Goal: Information Seeking & Learning: Learn about a topic

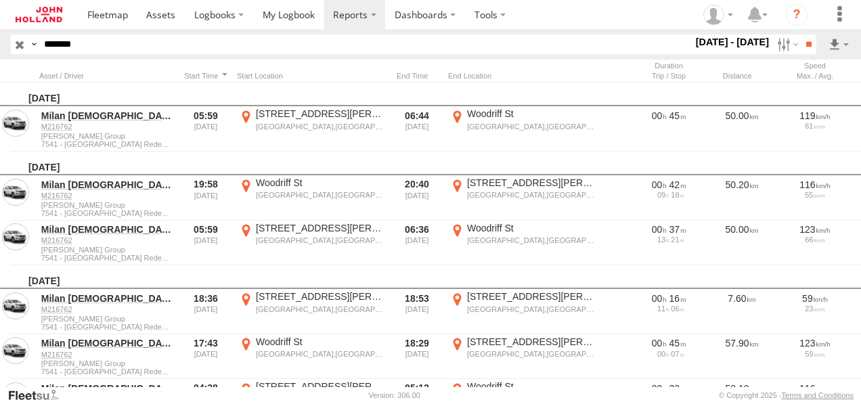
drag, startPoint x: 189, startPoint y: 56, endPoint x: 118, endPoint y: 56, distance: 71.1
click at [189, 56] on header "Search Query Asset ID Asset Label Registration Manufacturer Model VIN Job ID **…" at bounding box center [430, 44] width 861 height 30
click at [70, 45] on input "*******" at bounding box center [366, 45] width 654 height 20
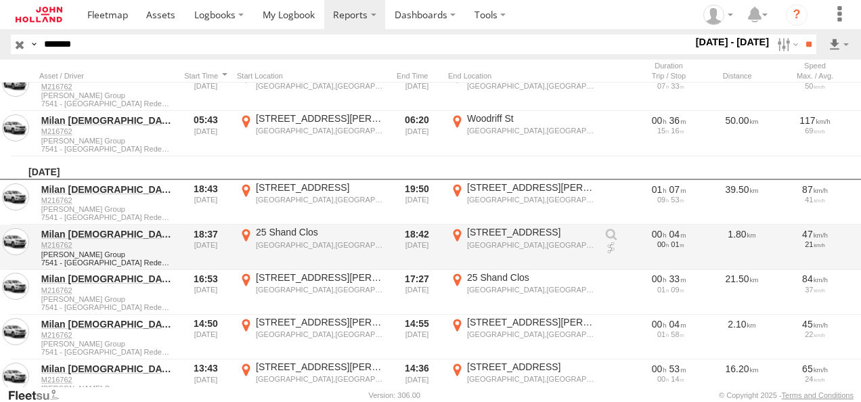
scroll to position [5348, 0]
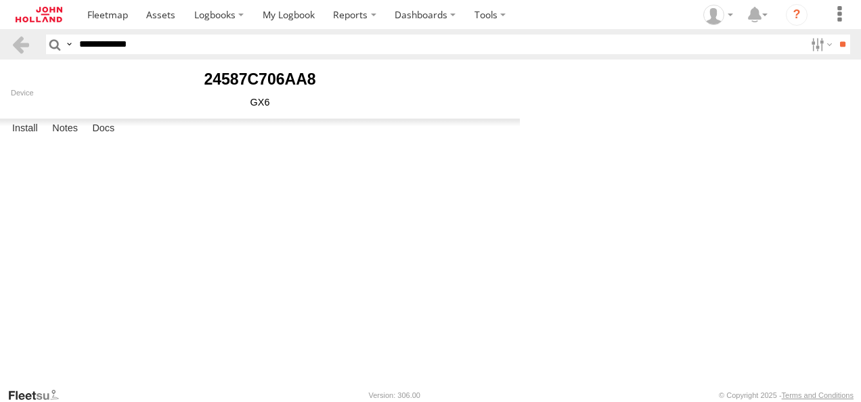
select select "******"
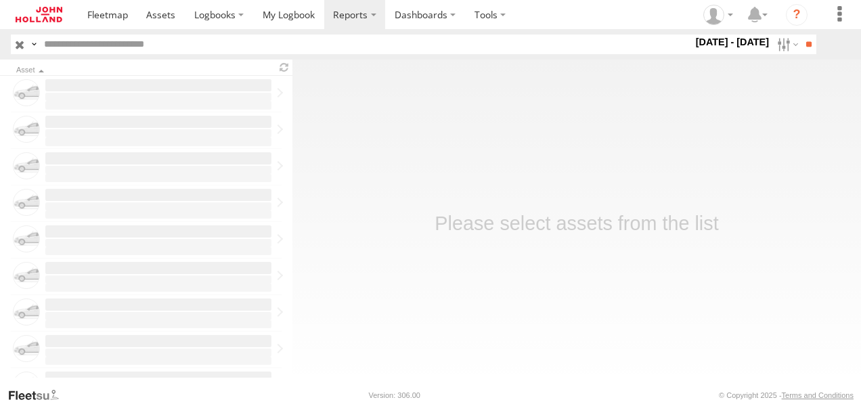
click at [131, 47] on input "text" at bounding box center [366, 45] width 654 height 20
paste input "*******"
type input "*******"
click at [780, 45] on label at bounding box center [786, 45] width 29 height 20
click at [0, 0] on label at bounding box center [0, 0] width 0 height 0
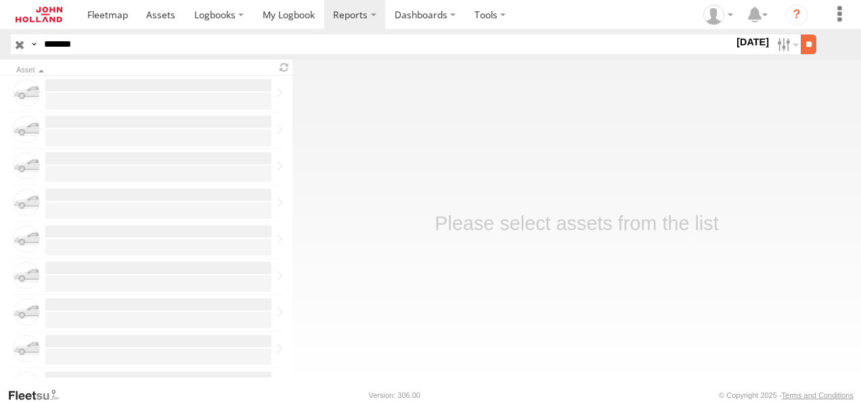
click at [808, 48] on input "**" at bounding box center [809, 45] width 16 height 20
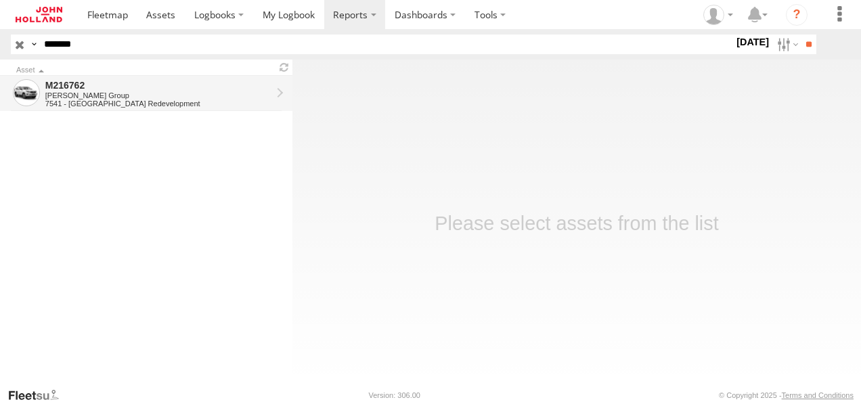
click at [73, 85] on div "M216762" at bounding box center [158, 85] width 226 height 12
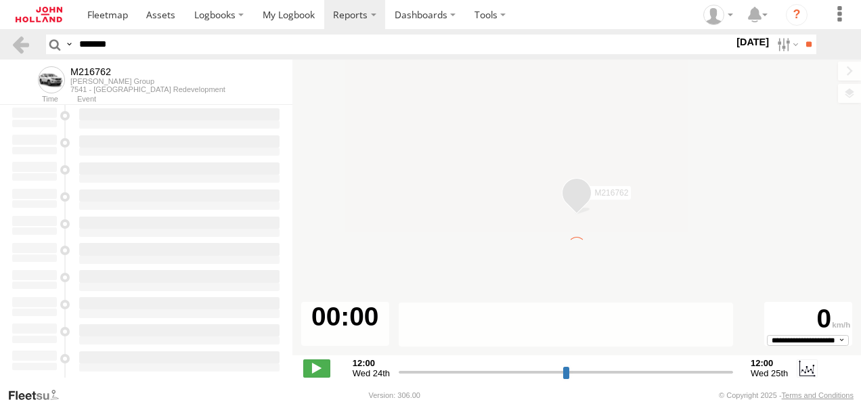
type input "**********"
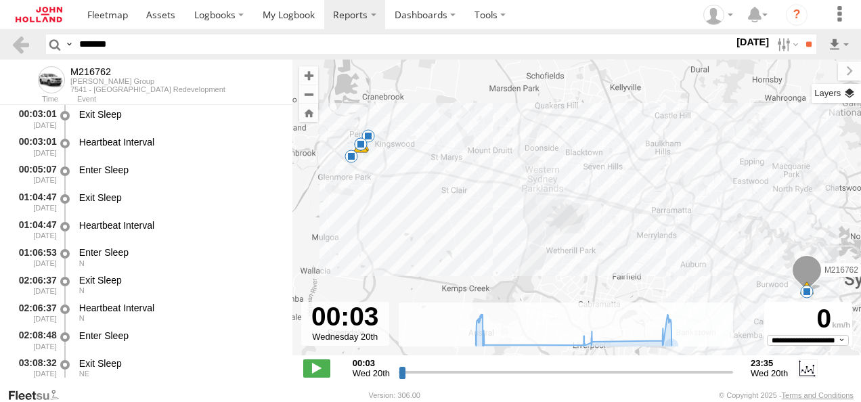
click at [853, 93] on label at bounding box center [836, 93] width 49 height 19
click at [0, 0] on label at bounding box center [0, 0] width 0 height 0
click at [0, 0] on span "Satellite + Roadmap" at bounding box center [0, 0] width 0 height 0
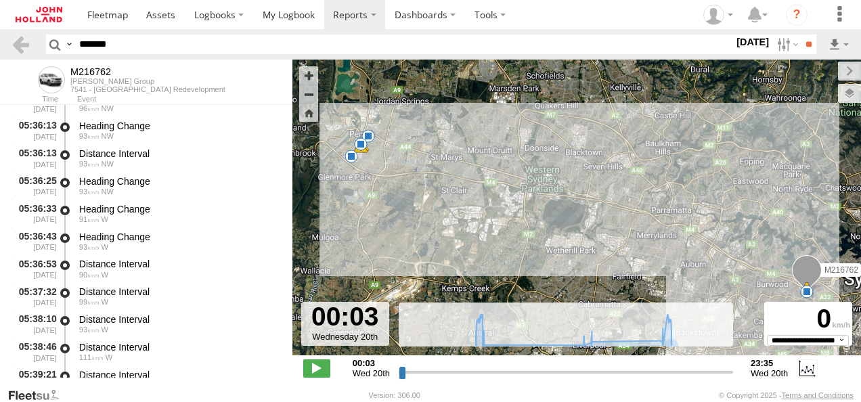
scroll to position [2978, 0]
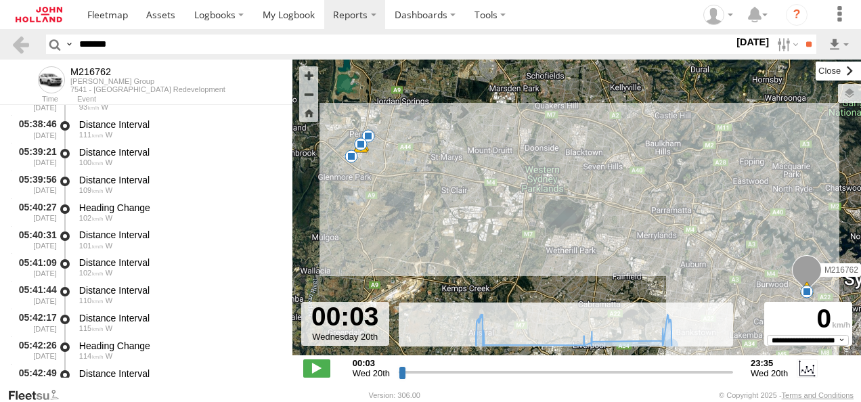
click at [816, 64] on label at bounding box center [838, 71] width 45 height 19
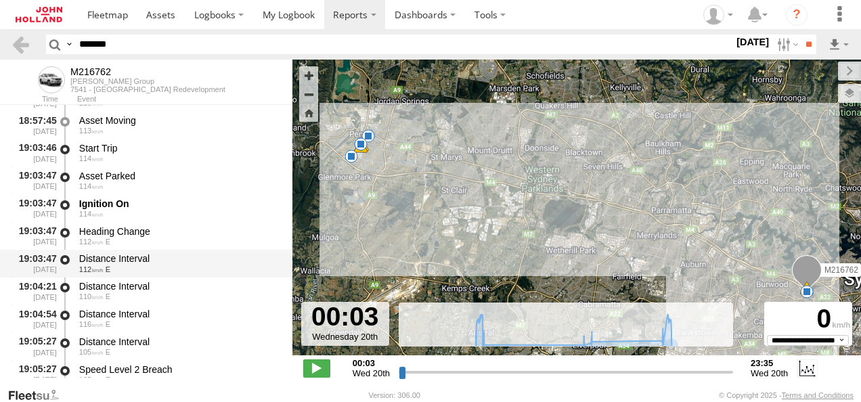
scroll to position [10628, 0]
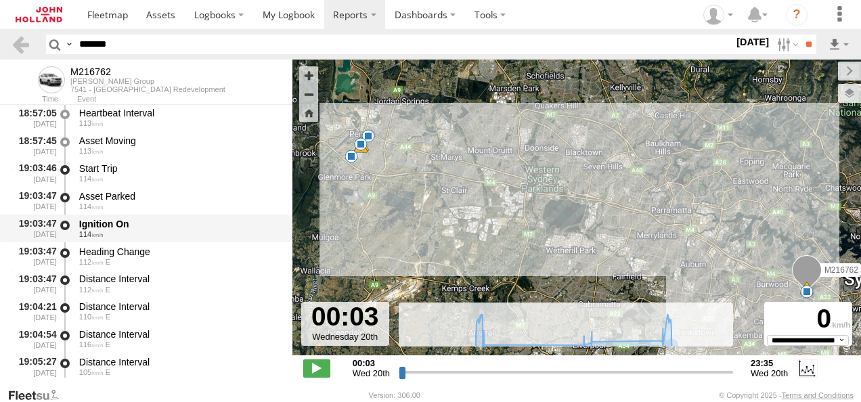
click at [126, 227] on div "Ignition On" at bounding box center [179, 224] width 200 height 12
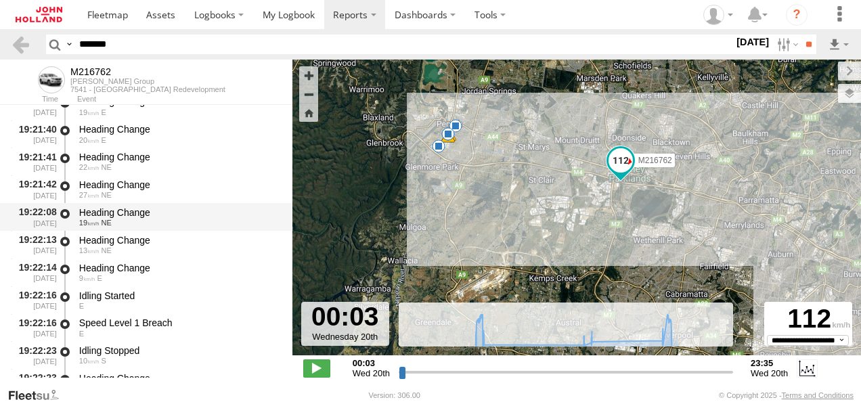
scroll to position [12386, 0]
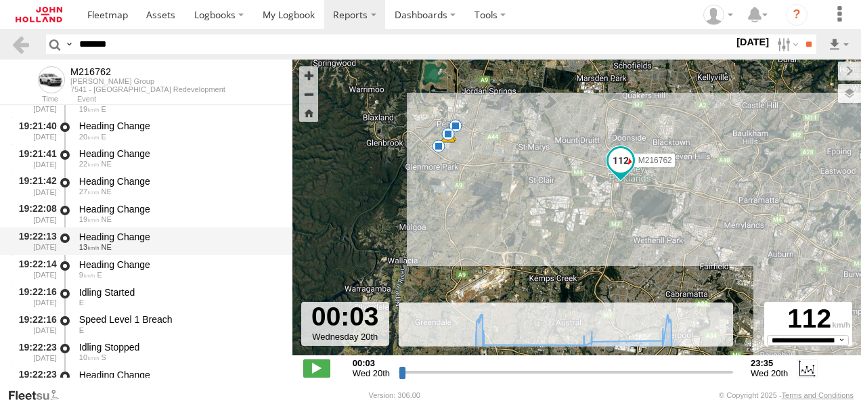
click at [129, 236] on div "Heading Change" at bounding box center [179, 237] width 200 height 12
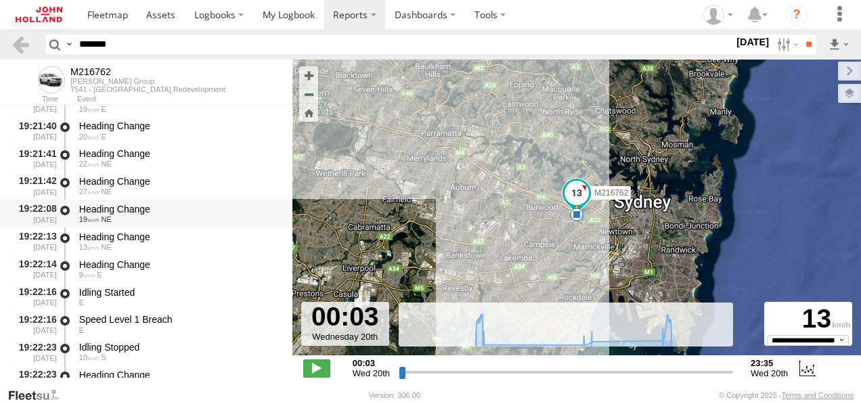
click at [119, 202] on div "Heading Change 19 NE" at bounding box center [179, 213] width 204 height 25
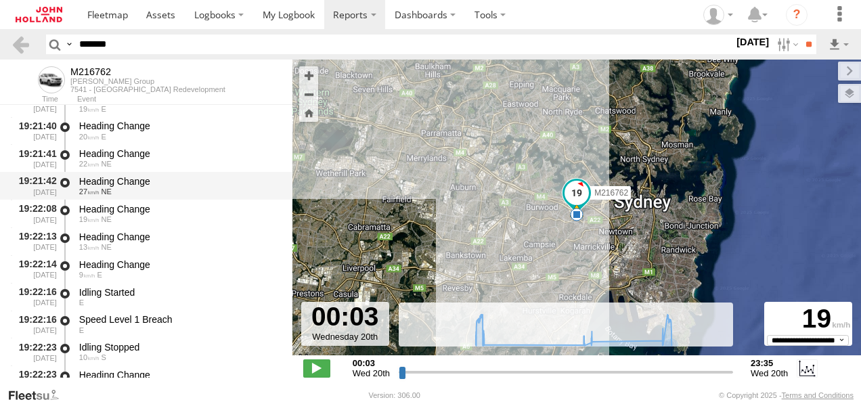
click at [135, 180] on div "Heading Change" at bounding box center [179, 181] width 200 height 12
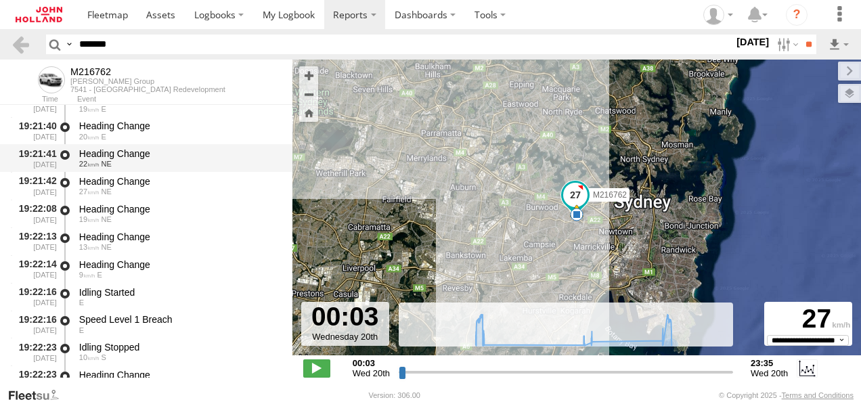
click at [157, 157] on div "Heading Change" at bounding box center [179, 154] width 200 height 12
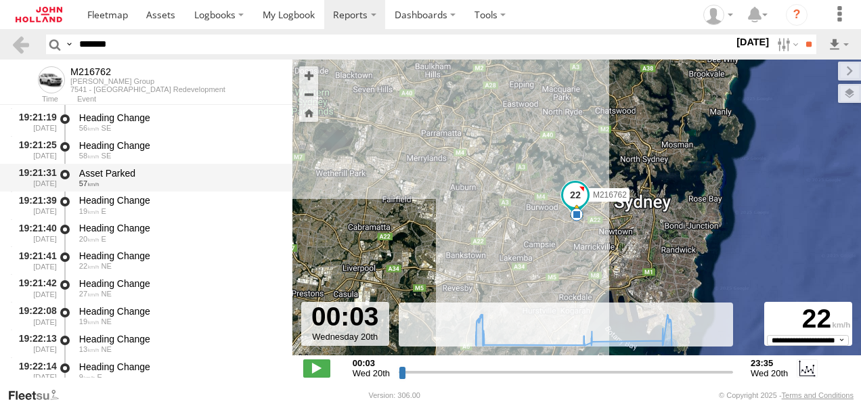
scroll to position [12251, 0]
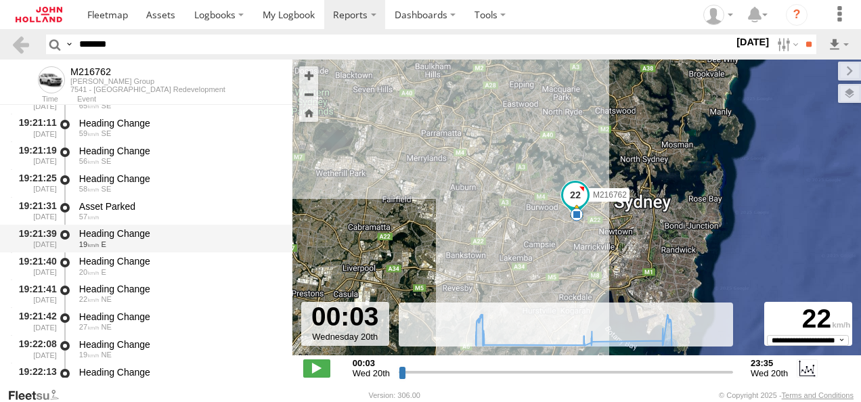
click at [142, 240] on div "Heading Change" at bounding box center [179, 233] width 200 height 12
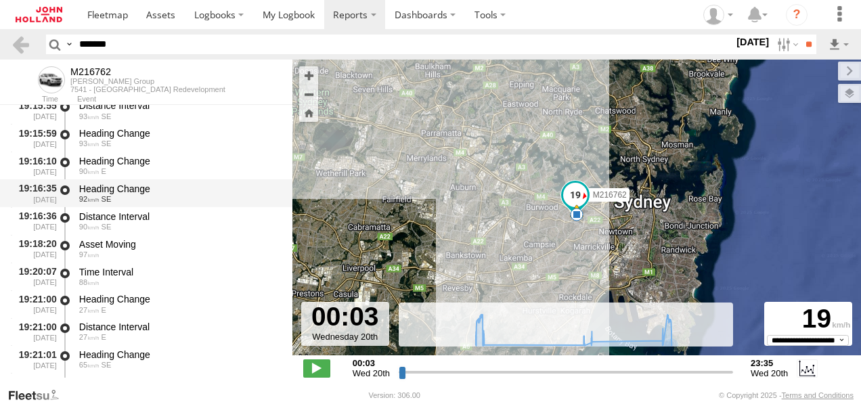
scroll to position [11980, 0]
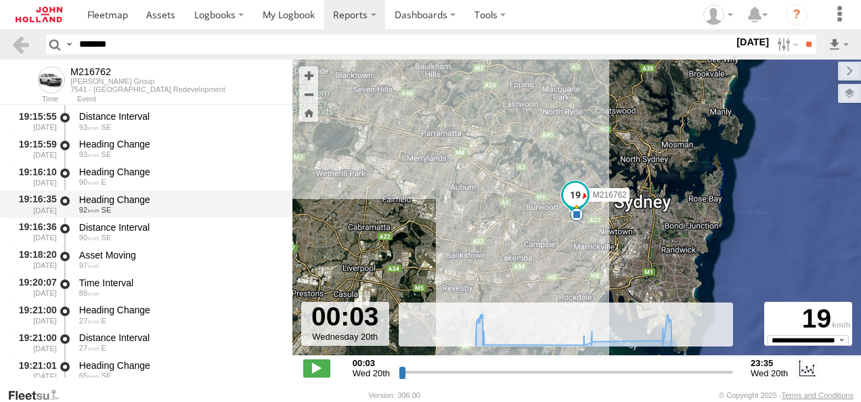
click at [145, 209] on div "92 SE" at bounding box center [179, 210] width 200 height 8
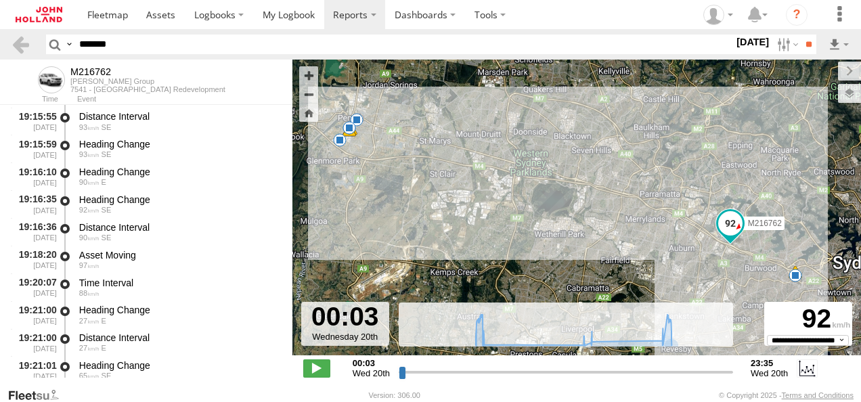
drag, startPoint x: 397, startPoint y: 175, endPoint x: 620, endPoint y: 239, distance: 232.5
click at [620, 239] on div "M216762 05:21 Wed 05:56 Wed 13:10 Wed 13:40 Wed 18:43 Wed 18:43 Wed 18:43 Wed 1…" at bounding box center [576, 215] width 569 height 310
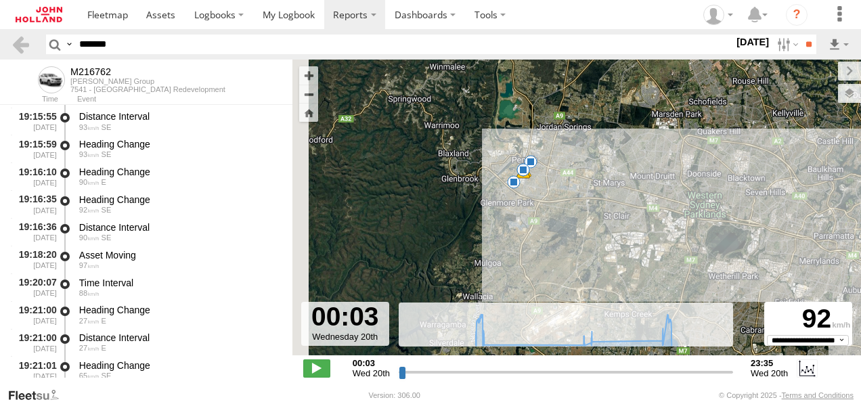
drag, startPoint x: 393, startPoint y: 201, endPoint x: 528, endPoint y: 224, distance: 136.7
click at [528, 224] on div "M216762 05:21 Wed 05:56 Wed 13:10 Wed 13:40 Wed 18:43 Wed 18:43 Wed 18:43 Wed 1…" at bounding box center [576, 215] width 569 height 310
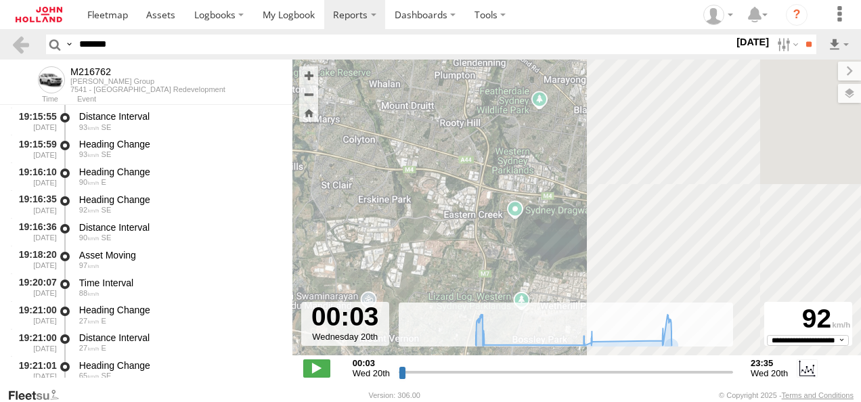
drag, startPoint x: 724, startPoint y: 243, endPoint x: 385, endPoint y: 196, distance: 342.4
click at [385, 196] on div "M216762 05:21 Wed 05:56 Wed 13:10 Wed 13:40 Wed 18:43 Wed 18:43 Wed 18:43 Wed 1…" at bounding box center [576, 215] width 569 height 310
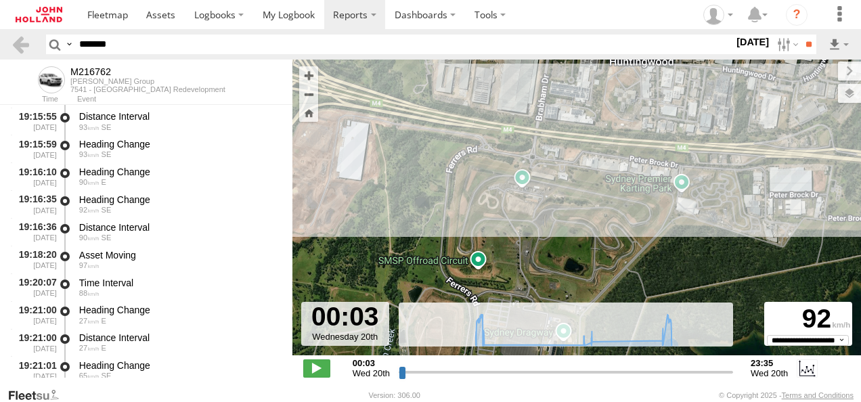
click at [562, 18] on section "Dashboards ?" at bounding box center [468, 14] width 780 height 29
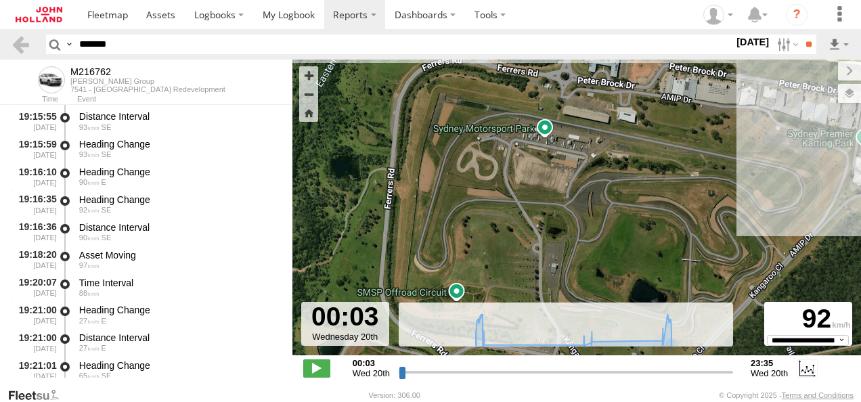
drag, startPoint x: 519, startPoint y: 249, endPoint x: 577, endPoint y: 211, distance: 69.5
click at [577, 211] on div "M216762 05:21 Wed 05:56 Wed 13:10 Wed 13:40 Wed 18:43 Wed 18:43 Wed 18:43 Wed 1…" at bounding box center [576, 215] width 569 height 310
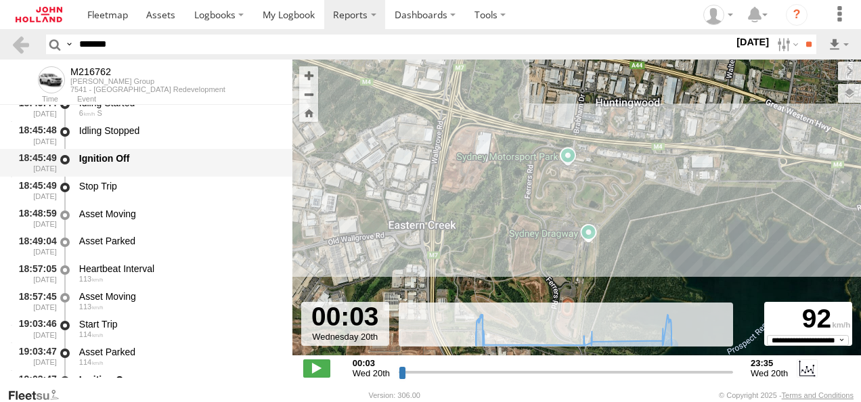
scroll to position [10423, 0]
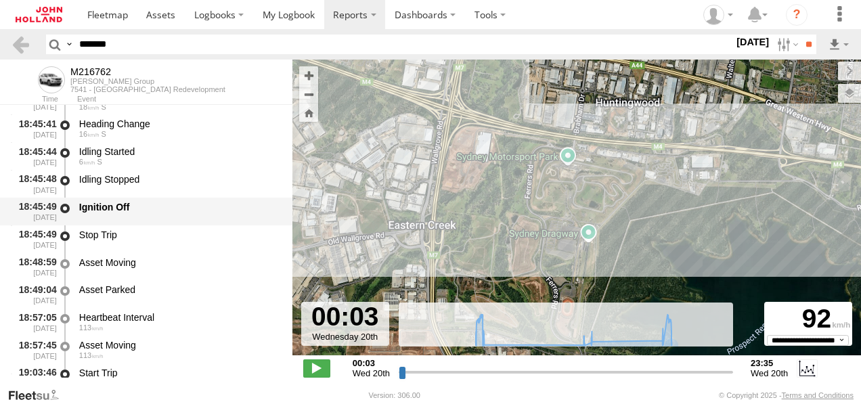
click at [137, 212] on div "Ignition Off" at bounding box center [179, 207] width 200 height 12
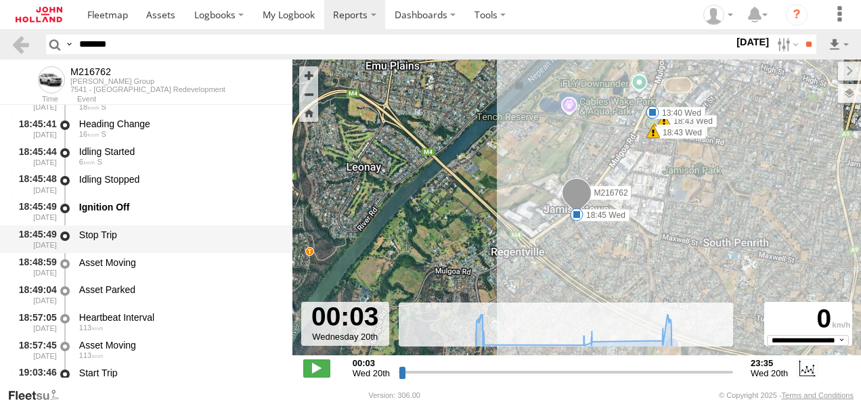
click at [177, 230] on div "Stop Trip" at bounding box center [179, 235] width 200 height 12
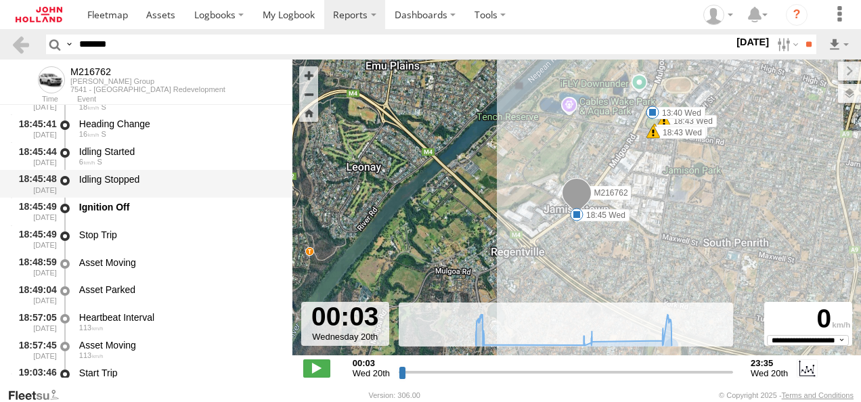
click at [160, 184] on div "Idling Stopped" at bounding box center [179, 179] width 200 height 12
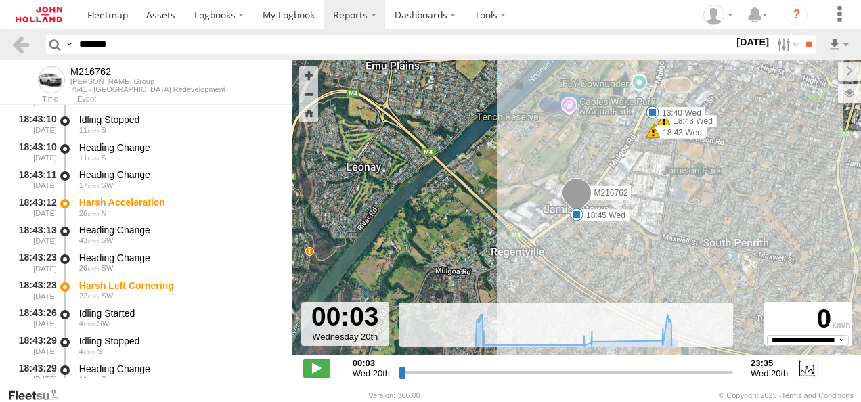
scroll to position [9475, 0]
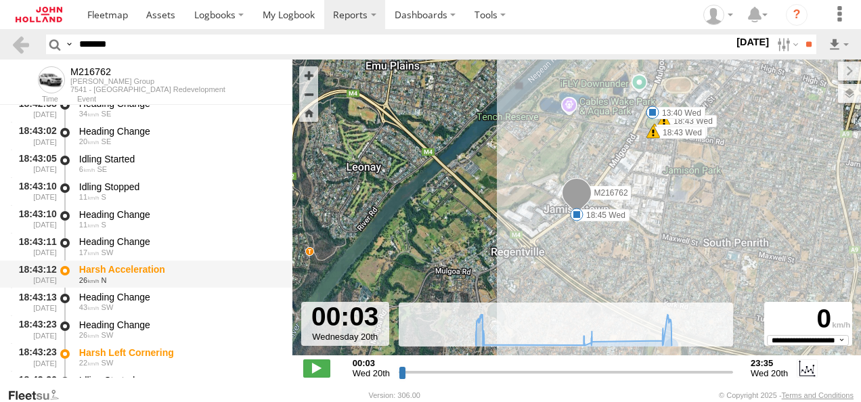
click at [188, 274] on div "Harsh Acceleration" at bounding box center [179, 269] width 200 height 12
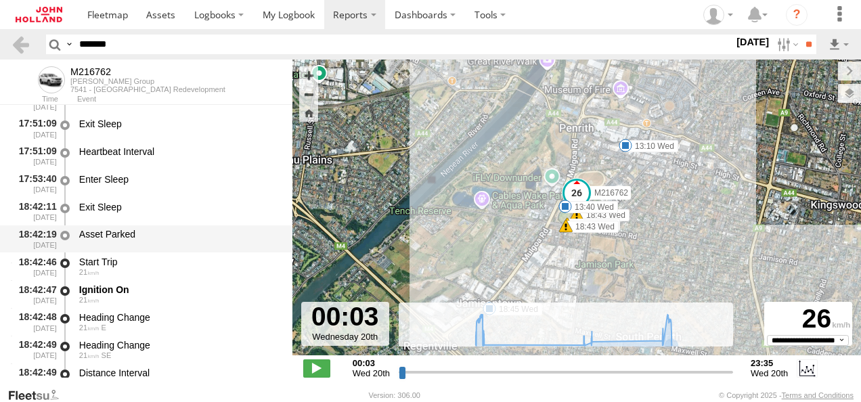
scroll to position [9205, 0]
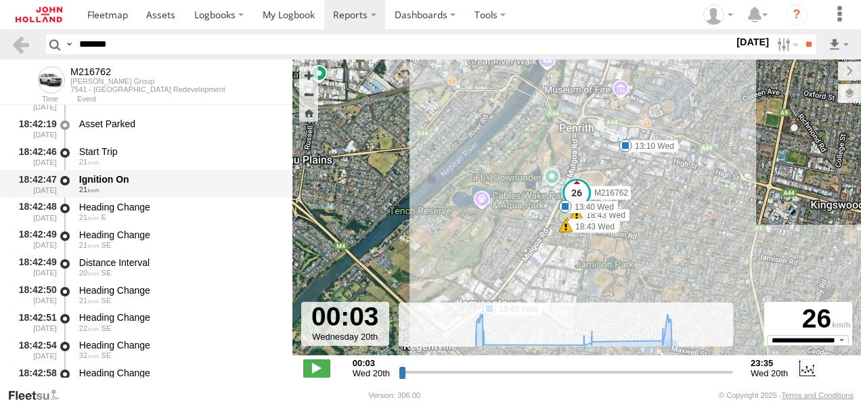
click at [196, 187] on div "21" at bounding box center [179, 189] width 200 height 8
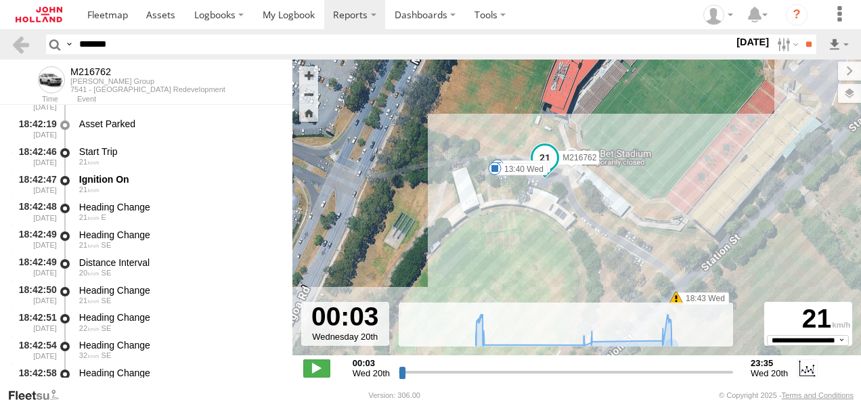
drag, startPoint x: 594, startPoint y: 203, endPoint x: 561, endPoint y: 209, distance: 34.4
click at [561, 209] on div "M216762 05:21 Wed 05:56 Wed 13:10 Wed 13:40 Wed 18:43 Wed 18:43 Wed 18:43 Wed 1…" at bounding box center [576, 215] width 569 height 310
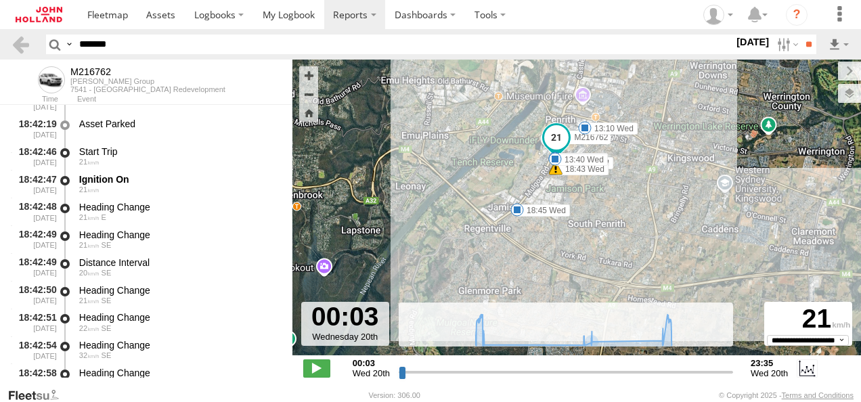
drag, startPoint x: 588, startPoint y: 274, endPoint x: 553, endPoint y: 207, distance: 74.8
click at [553, 207] on label "18:45 Wed" at bounding box center [543, 210] width 53 height 12
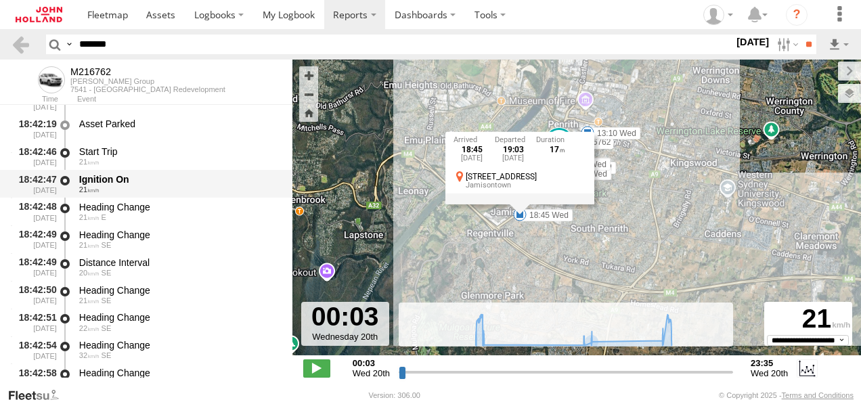
click at [133, 185] on div "Ignition On" at bounding box center [179, 179] width 200 height 12
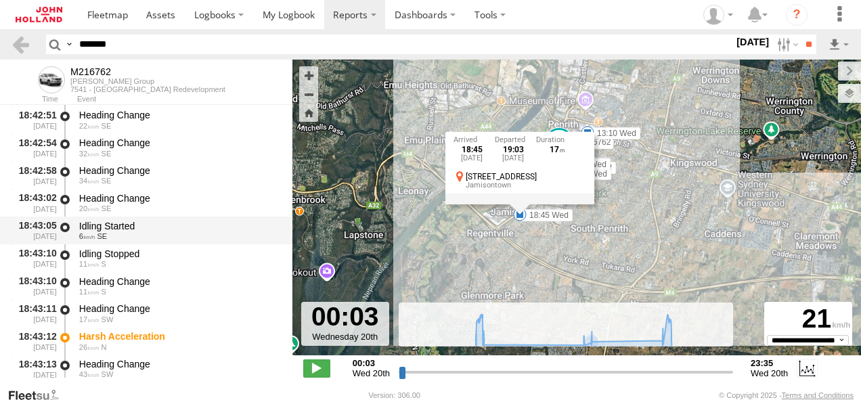
scroll to position [9475, 0]
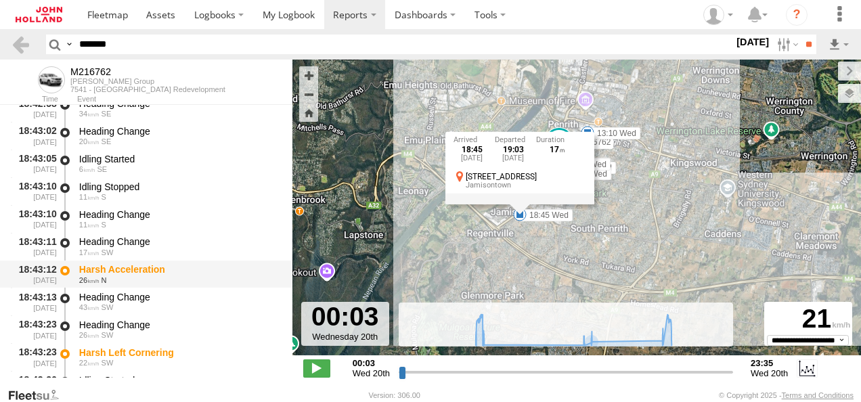
click at [185, 274] on div "Harsh Acceleration" at bounding box center [179, 269] width 200 height 12
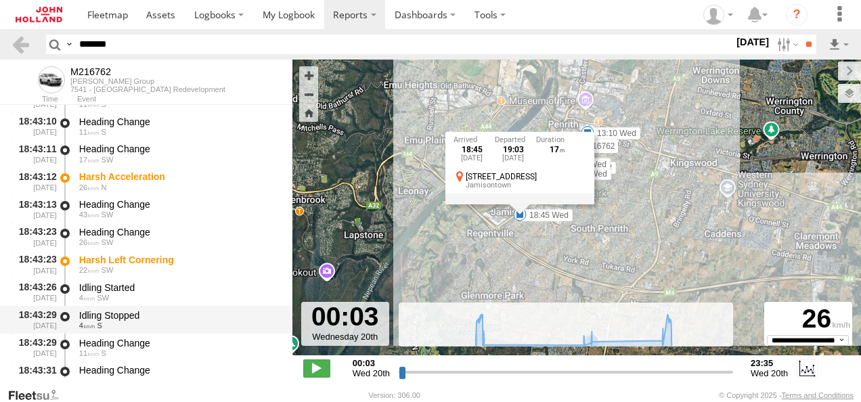
scroll to position [9611, 0]
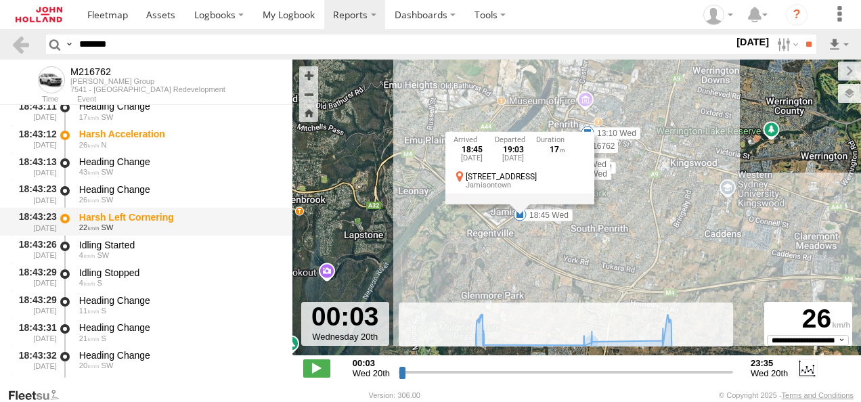
click at [192, 233] on div "Harsh Left Cornering 22 SW" at bounding box center [179, 221] width 204 height 25
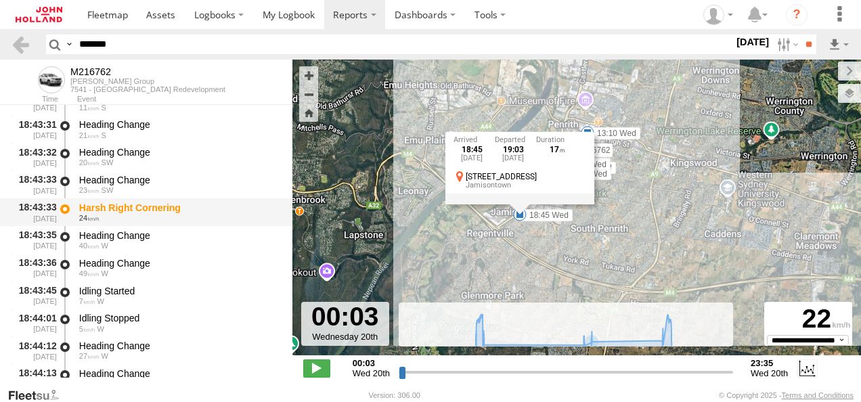
click at [213, 218] on div "24" at bounding box center [179, 218] width 200 height 8
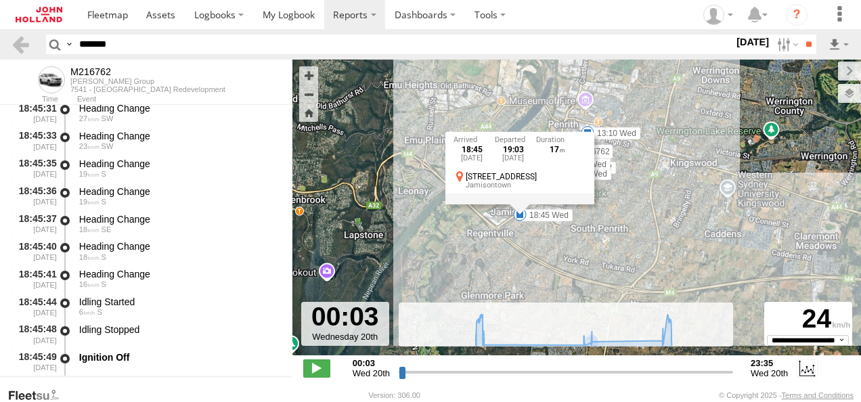
scroll to position [10423, 0]
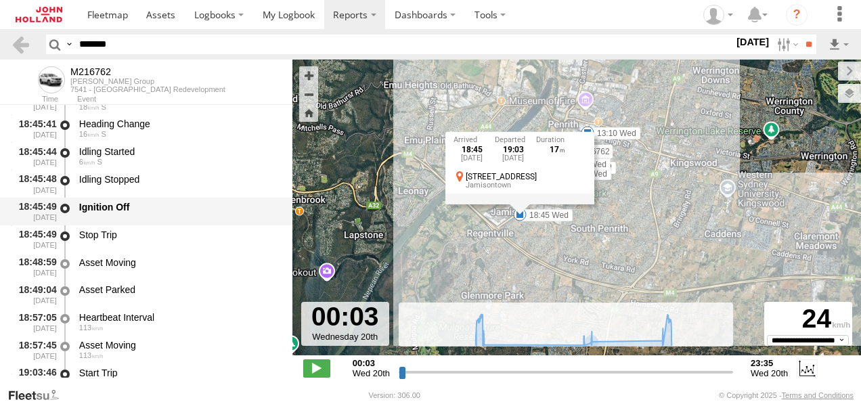
click at [192, 205] on div "Ignition Off" at bounding box center [179, 207] width 200 height 12
click at [173, 211] on div "Ignition Off" at bounding box center [179, 207] width 200 height 12
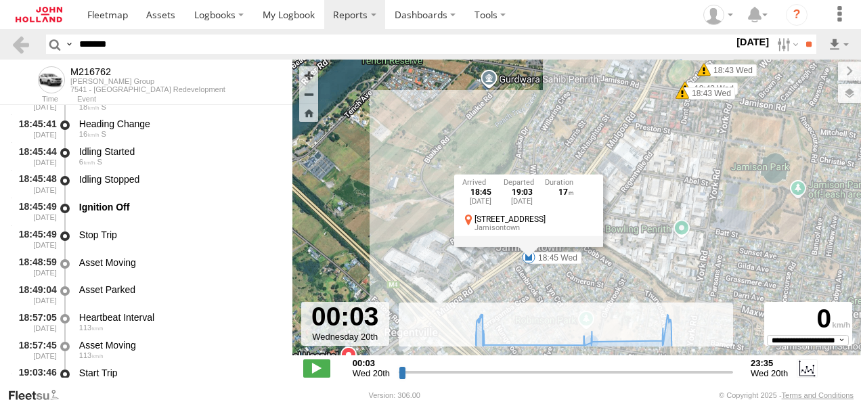
drag, startPoint x: 576, startPoint y: 169, endPoint x: 599, endPoint y: 291, distance: 124.7
click at [599, 291] on div "M216762 05:21 Wed 05:56 Wed 13:10 Wed 13:40 Wed 18:43 Wed 18:43 Wed 18:43 Wed 1…" at bounding box center [576, 215] width 569 height 310
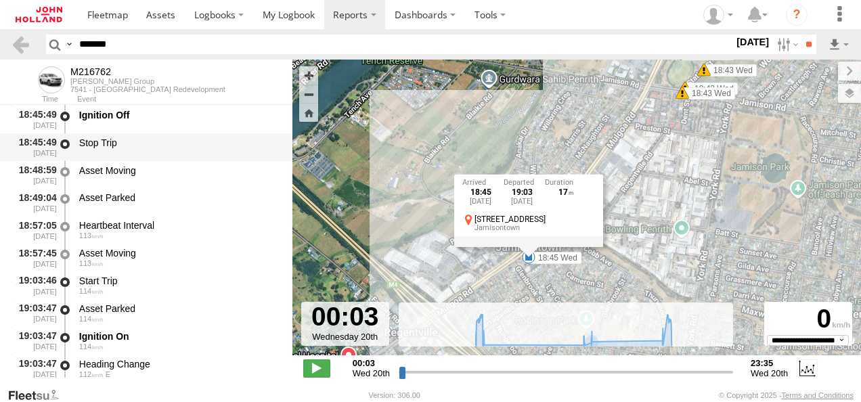
scroll to position [10558, 0]
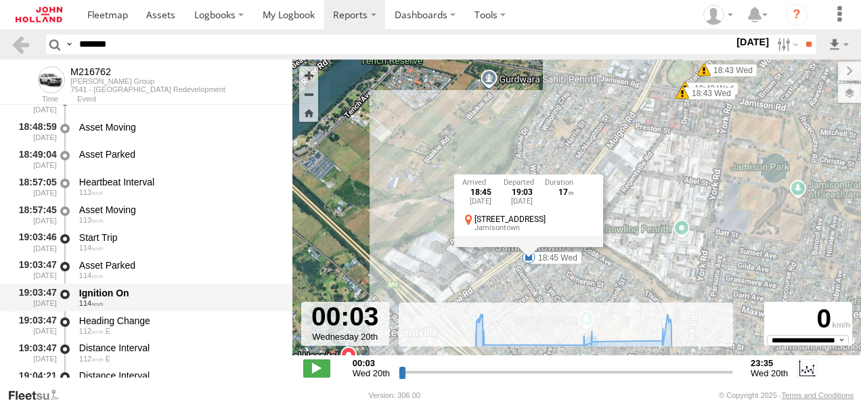
click at [177, 292] on div "Ignition On" at bounding box center [179, 293] width 200 height 12
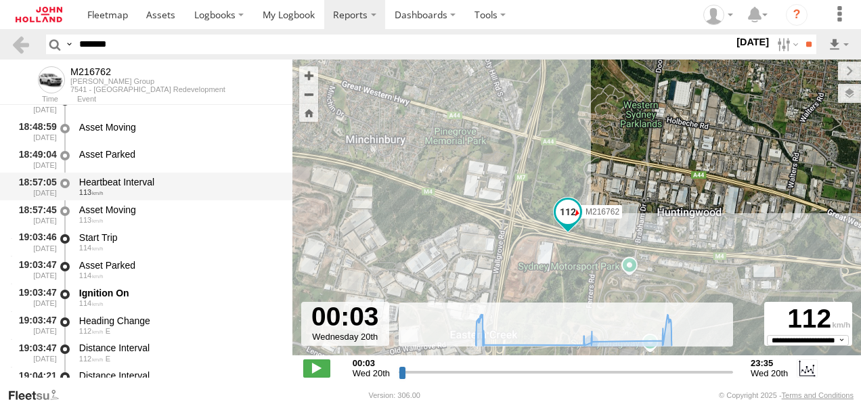
click at [163, 188] on div "Heartbeat Interval" at bounding box center [179, 182] width 200 height 12
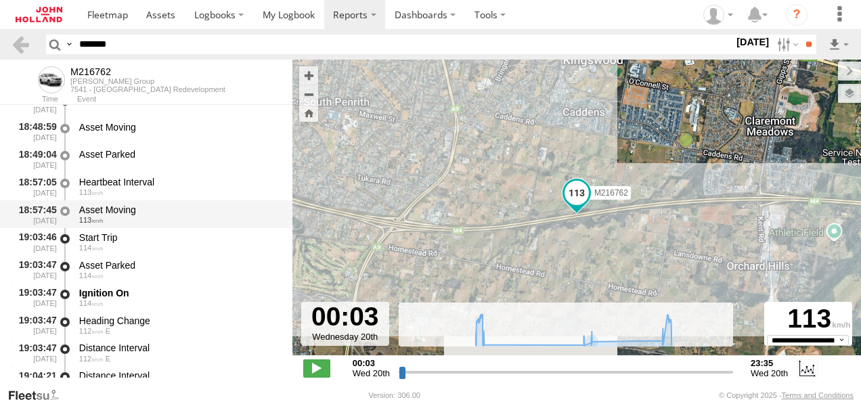
click at [168, 213] on div "Asset Moving" at bounding box center [179, 210] width 200 height 12
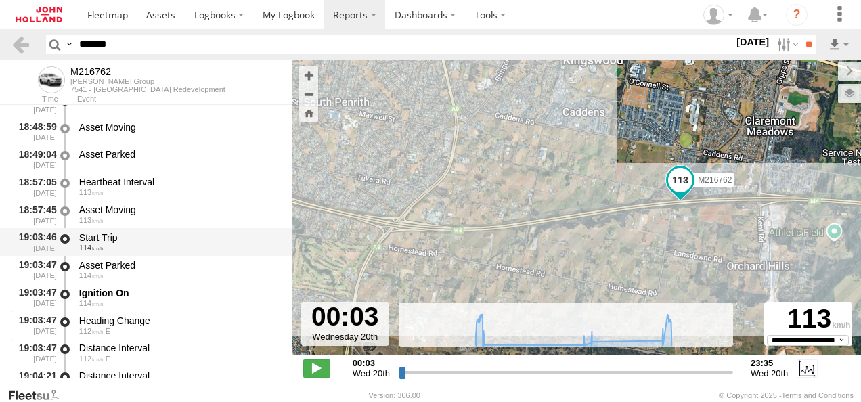
click at [172, 250] on div "114" at bounding box center [179, 248] width 200 height 8
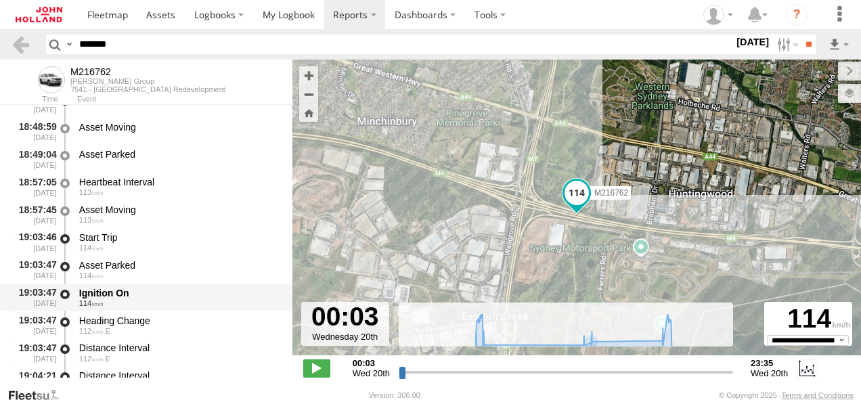
click at [181, 288] on div "Ignition On" at bounding box center [179, 293] width 200 height 12
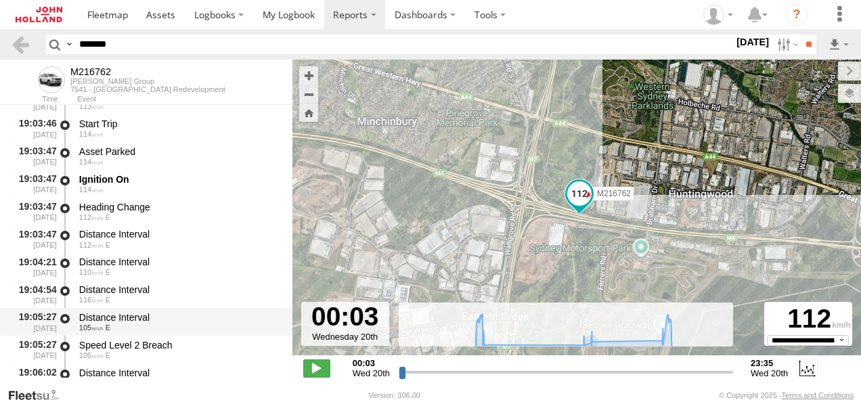
scroll to position [10694, 0]
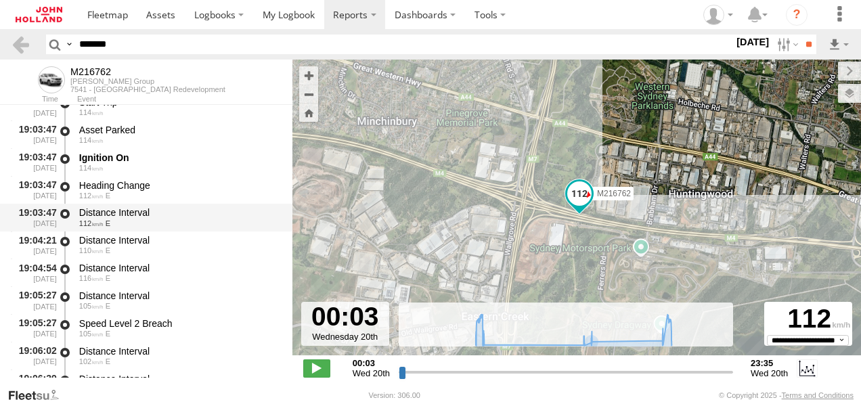
click at [173, 207] on div "Distance Interval 112 E" at bounding box center [179, 217] width 204 height 25
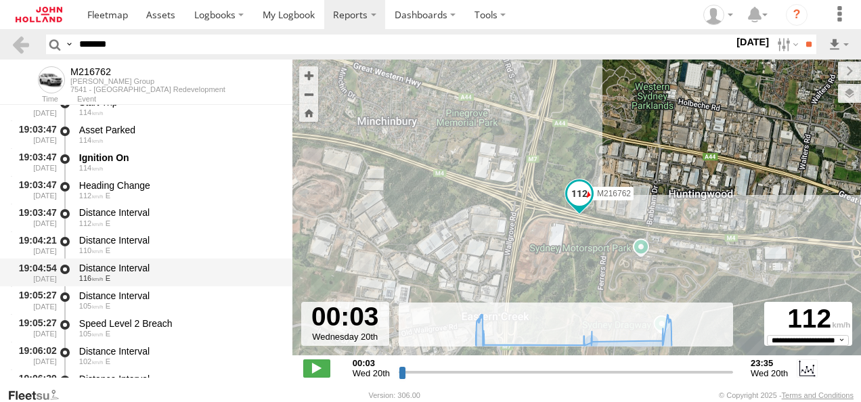
click at [185, 265] on div "Distance Interval" at bounding box center [179, 268] width 200 height 12
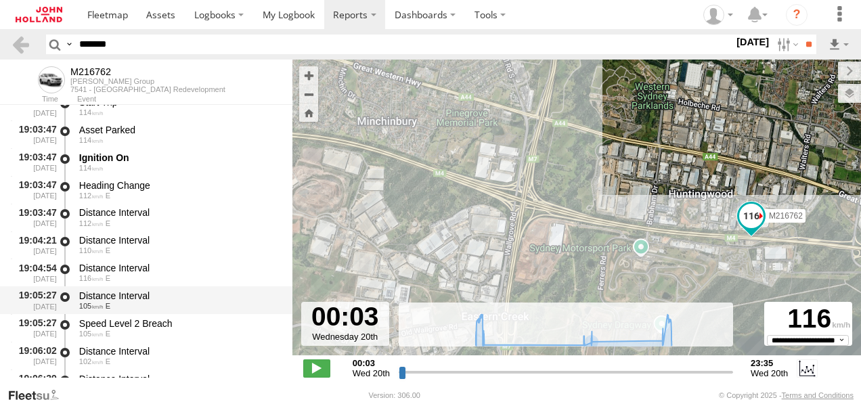
click at [190, 302] on div "Distance Interval" at bounding box center [179, 296] width 200 height 12
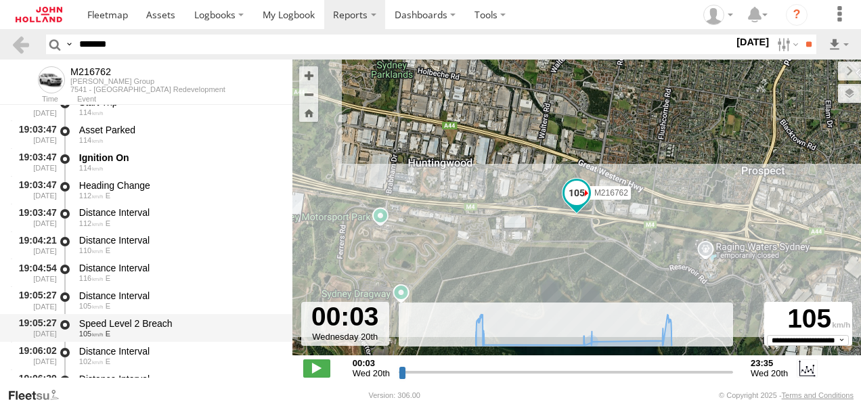
click at [185, 322] on div "Speed Level 2 Breach" at bounding box center [179, 324] width 200 height 12
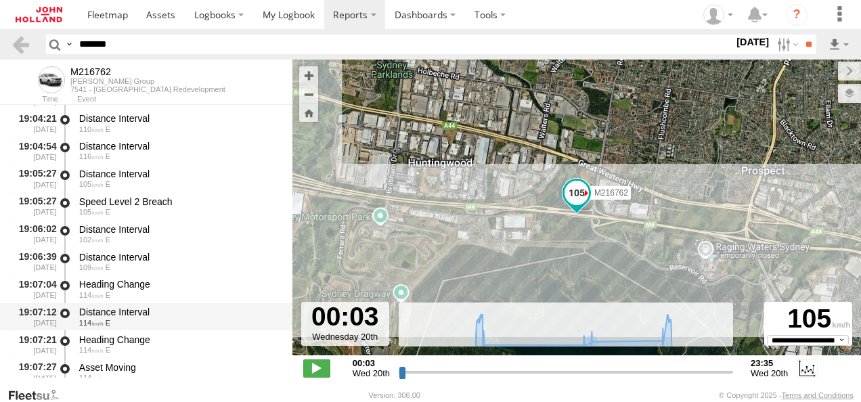
scroll to position [10829, 0]
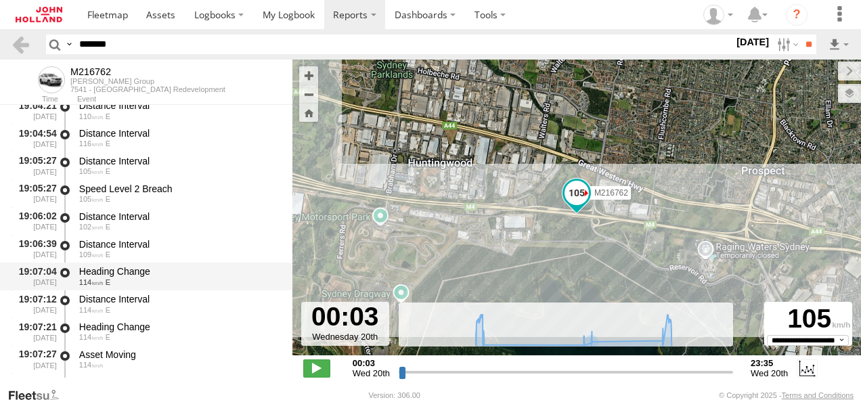
click at [173, 285] on div "114 E" at bounding box center [179, 282] width 200 height 8
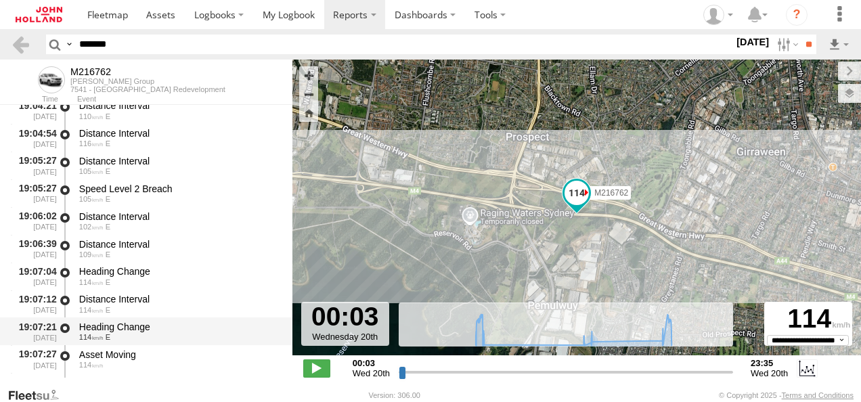
click at [189, 322] on div "Heading Change" at bounding box center [179, 327] width 200 height 12
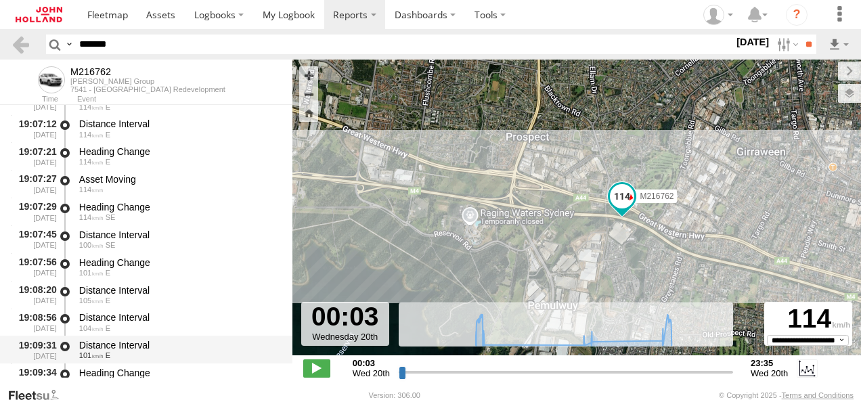
scroll to position [11032, 0]
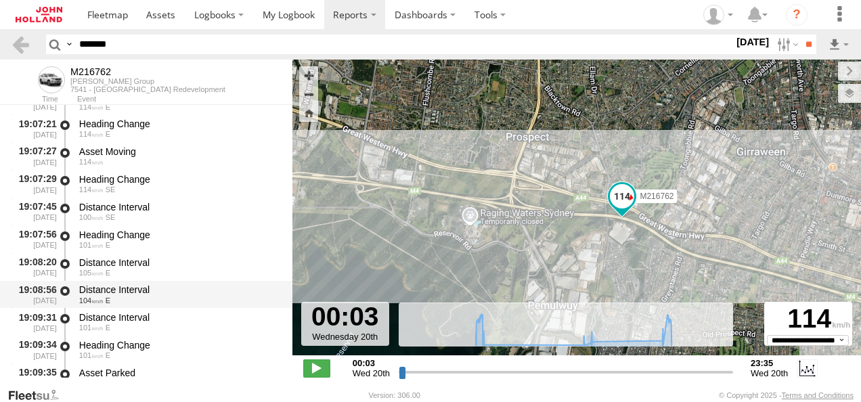
click at [174, 294] on div "Distance Interval" at bounding box center [179, 290] width 200 height 12
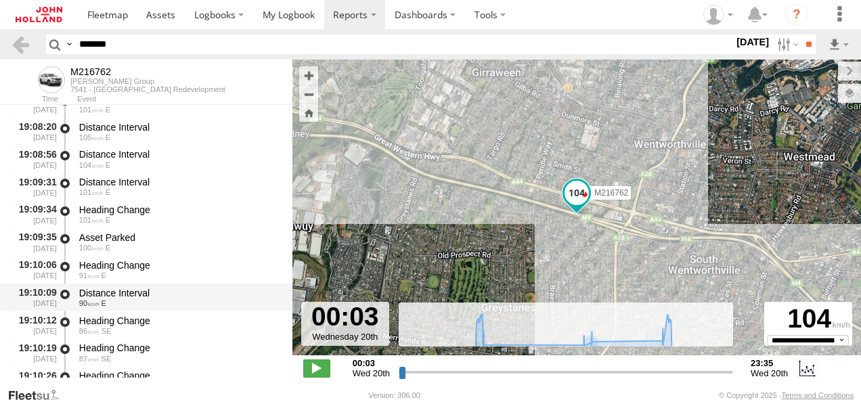
scroll to position [11303, 0]
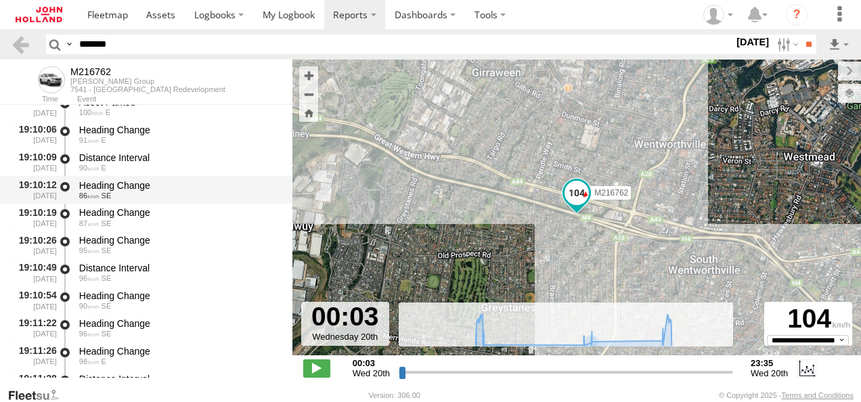
click at [207, 183] on div "Heading Change" at bounding box center [179, 185] width 200 height 12
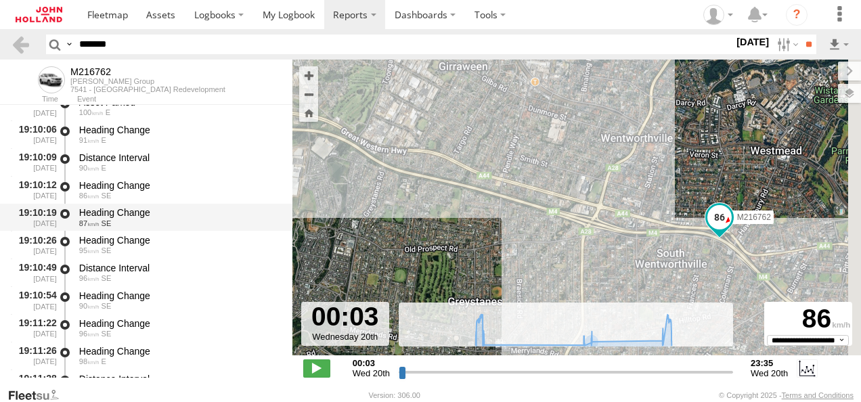
drag, startPoint x: 573, startPoint y: 259, endPoint x: 255, endPoint y: 211, distance: 322.4
click at [255, 211] on main "To navigate the map with touch gestures double-tap and hold your finger on the …" at bounding box center [430, 224] width 861 height 328
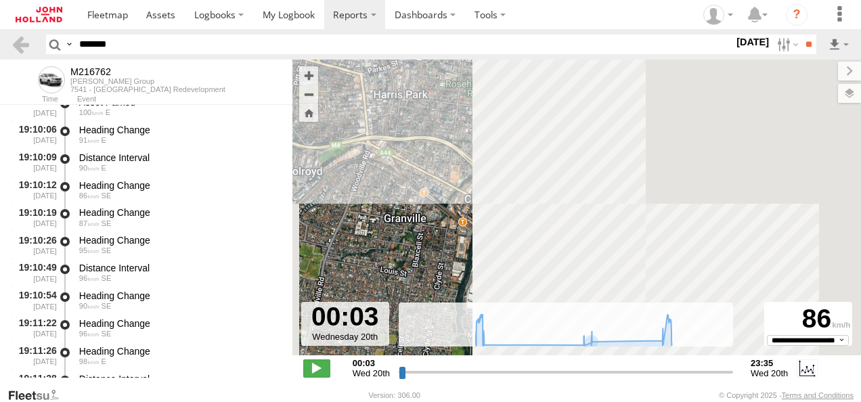
drag, startPoint x: 441, startPoint y: 217, endPoint x: 625, endPoint y: 108, distance: 213.4
click at [625, 108] on div "M216762 05:21 Wed 05:56 Wed 13:10 Wed 13:40 Wed 18:43 Wed 18:43 Wed 18:43 Wed 1…" at bounding box center [576, 215] width 569 height 310
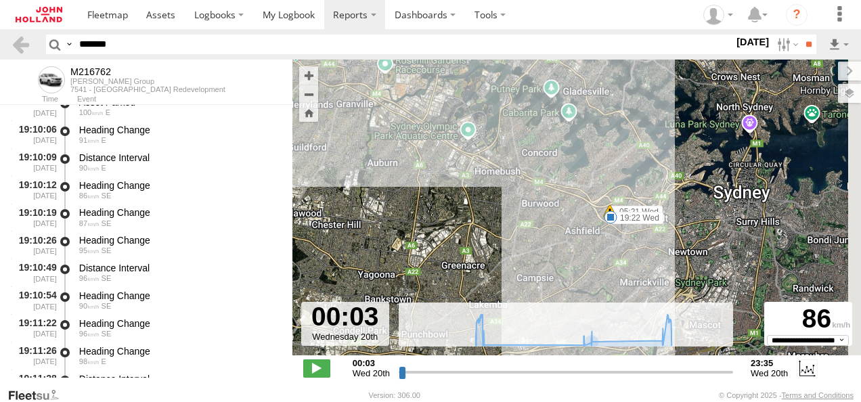
drag, startPoint x: 523, startPoint y: 264, endPoint x: 380, endPoint y: 158, distance: 177.6
click at [380, 158] on div "M216762 05:21 Wed 05:56 Wed 13:10 Wed 13:40 Wed 18:43 Wed 18:43 Wed 18:43 Wed 1…" at bounding box center [576, 215] width 569 height 310
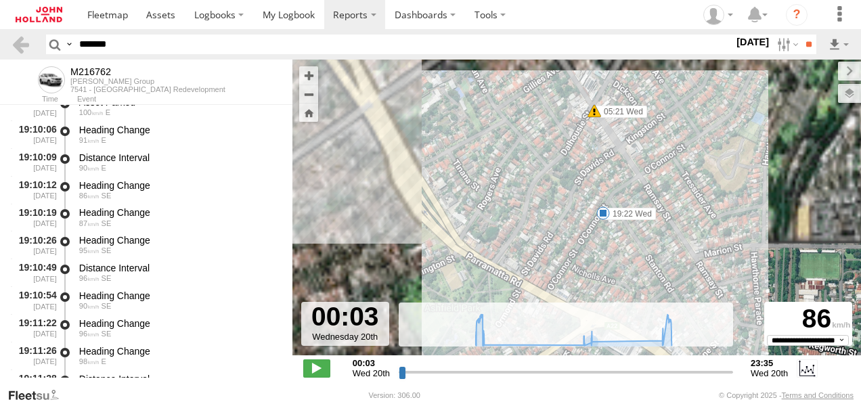
drag, startPoint x: 636, startPoint y: 171, endPoint x: 613, endPoint y: 255, distance: 86.4
click at [613, 255] on div "M216762 05:21 Wed 05:56 Wed 13:10 Wed 13:40 Wed 18:43 Wed 18:43 Wed 18:43 Wed 1…" at bounding box center [576, 215] width 569 height 310
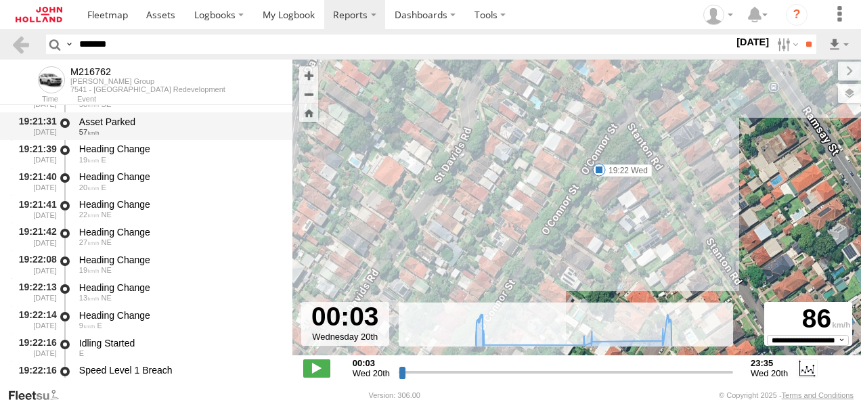
scroll to position [12386, 0]
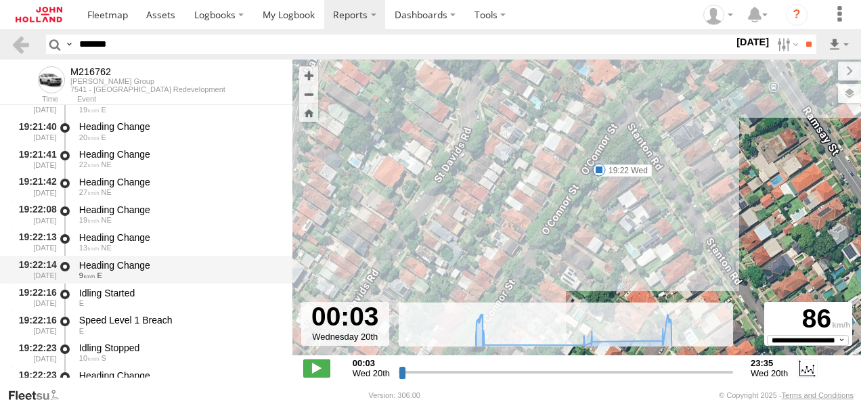
click at [152, 260] on div "Heading Change" at bounding box center [179, 265] width 200 height 12
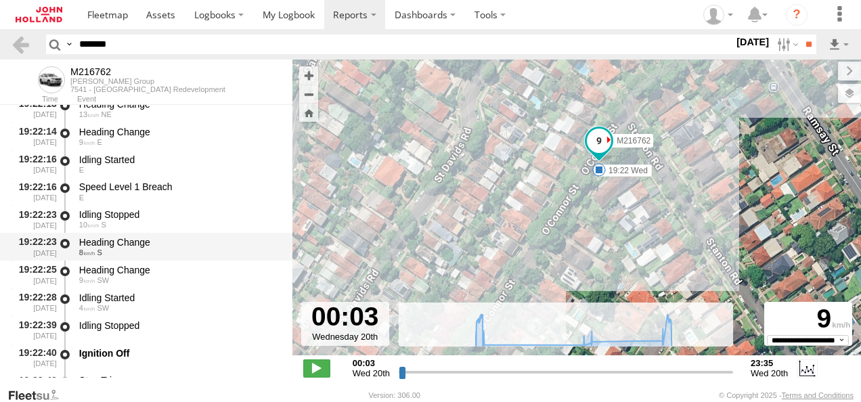
scroll to position [12521, 0]
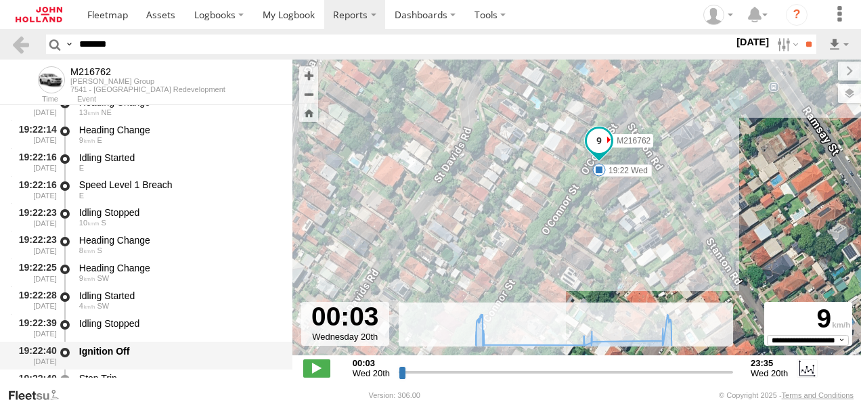
click at [171, 348] on div "Ignition Off" at bounding box center [179, 351] width 200 height 12
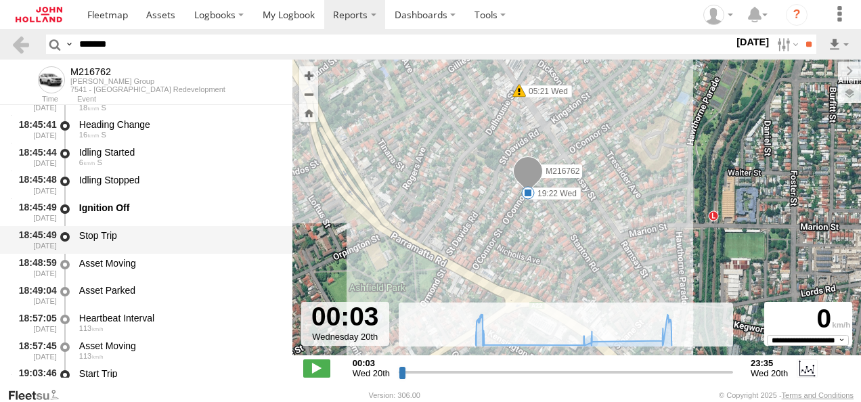
scroll to position [10558, 0]
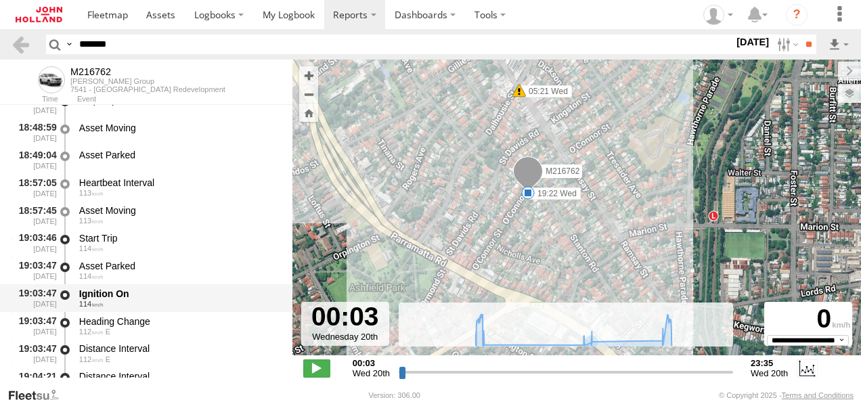
click at [152, 294] on div "Ignition On" at bounding box center [179, 294] width 200 height 12
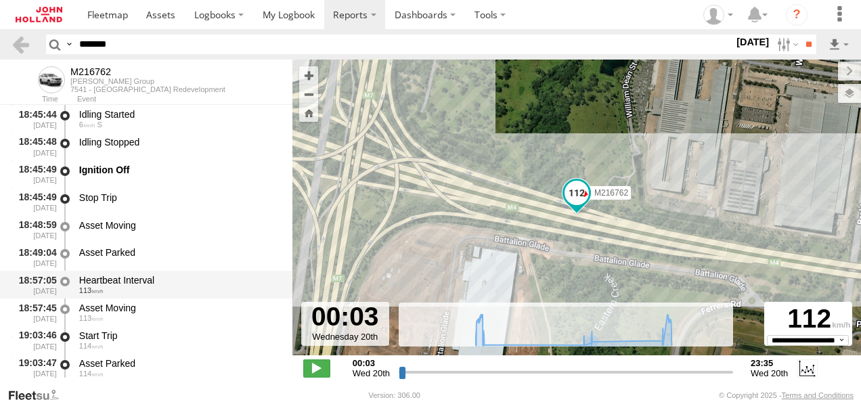
scroll to position [10490, 0]
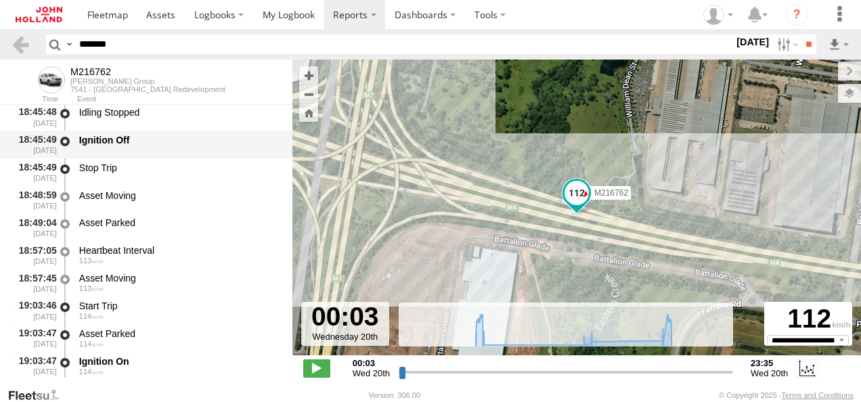
click at [148, 141] on div "Ignition Off" at bounding box center [179, 140] width 200 height 12
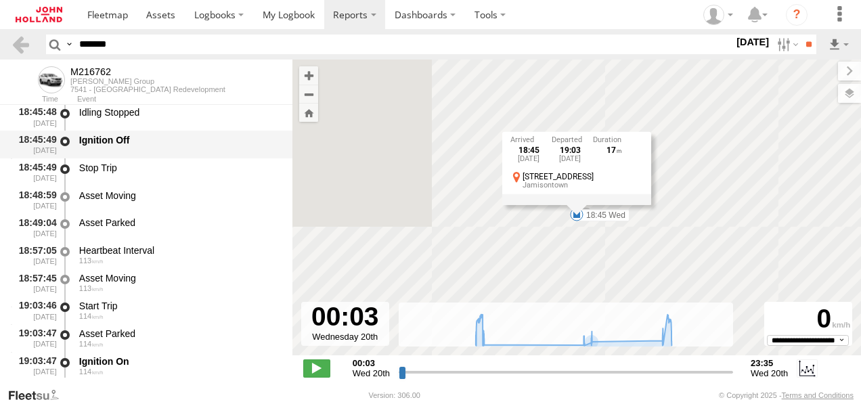
scroll to position [10422, 0]
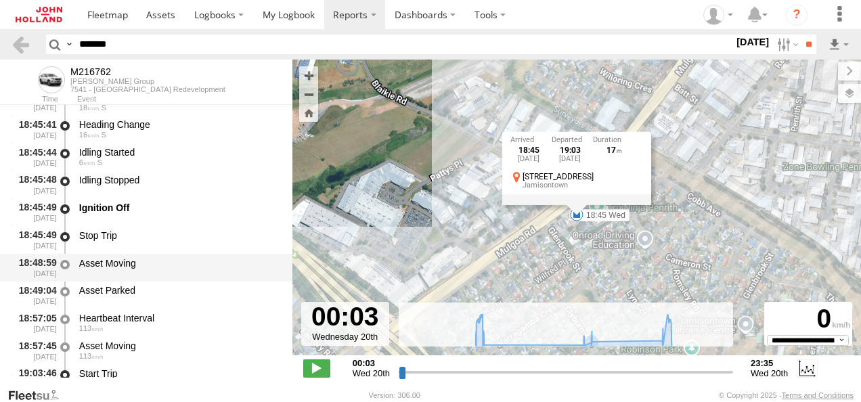
click at [167, 265] on div "Asset Moving" at bounding box center [179, 263] width 200 height 12
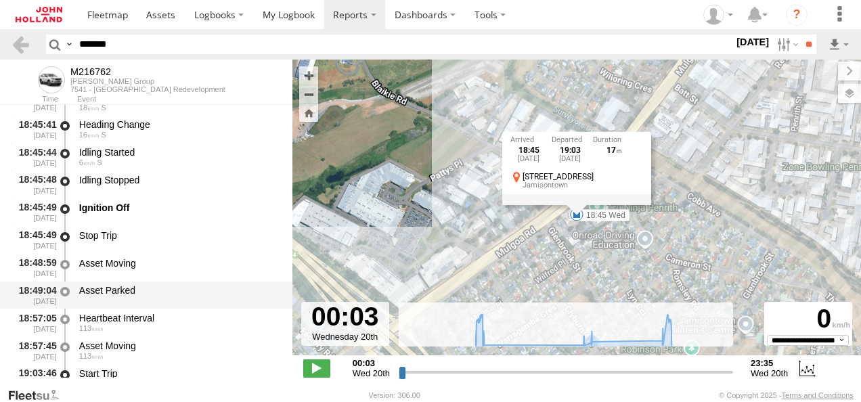
click at [167, 290] on div "Asset Parked" at bounding box center [179, 290] width 200 height 12
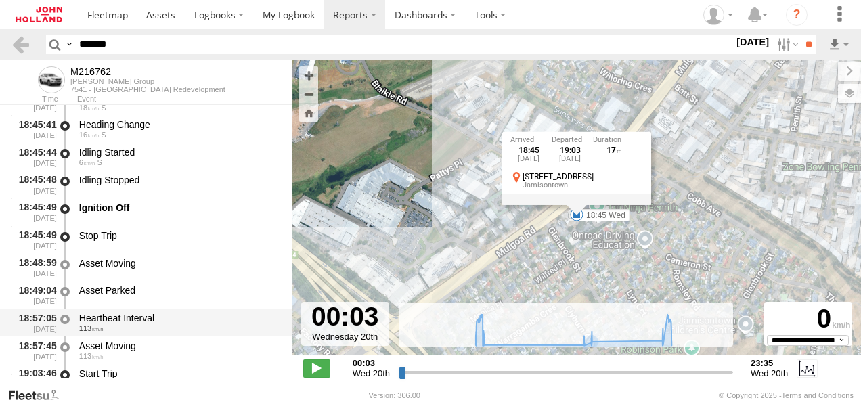
click at [169, 315] on div "Heartbeat Interval" at bounding box center [179, 318] width 200 height 12
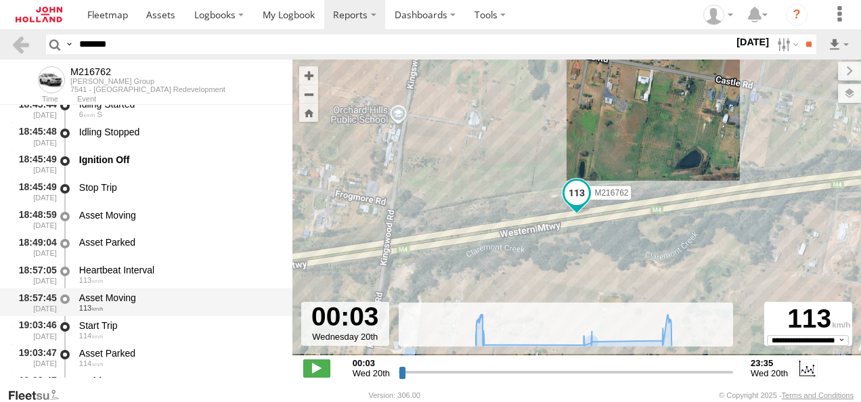
scroll to position [10490, 0]
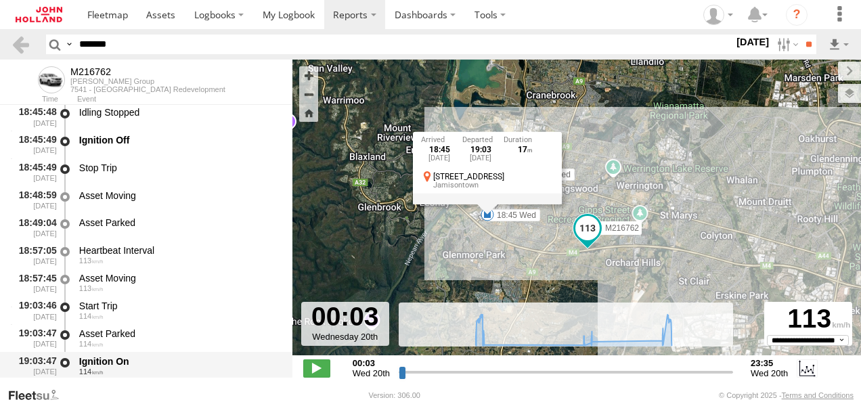
click at [177, 369] on div "114" at bounding box center [179, 372] width 200 height 8
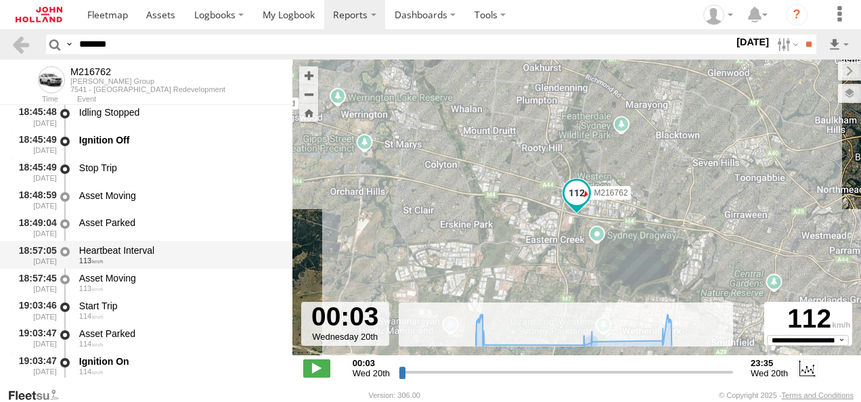
click at [171, 255] on div "Heartbeat Interval" at bounding box center [179, 250] width 200 height 12
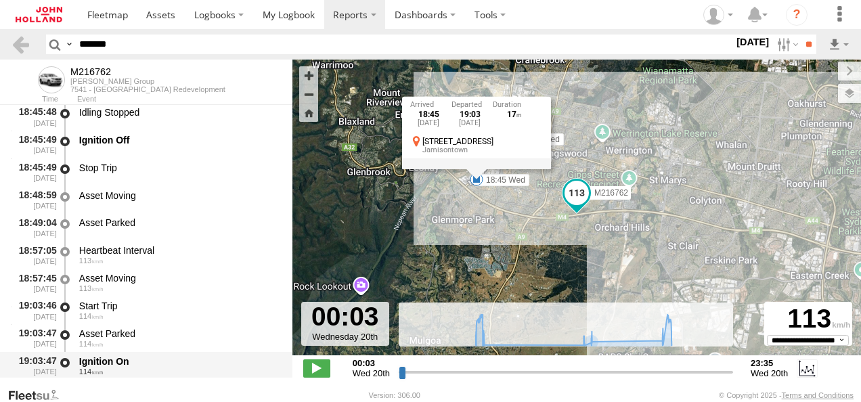
click at [190, 366] on div "Ignition On" at bounding box center [179, 361] width 200 height 12
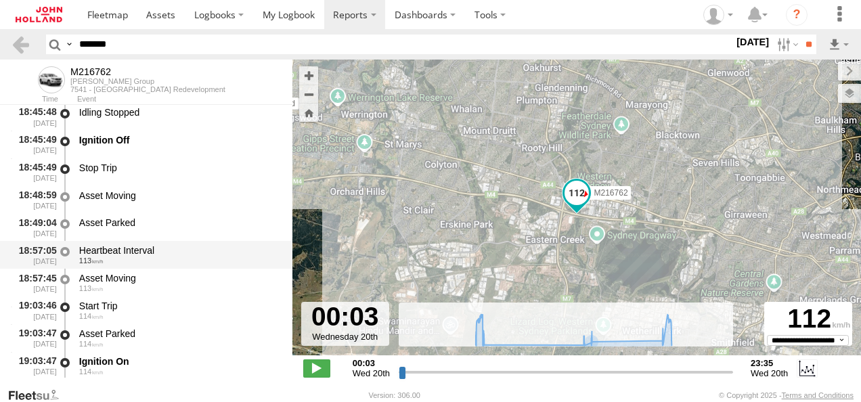
click at [177, 252] on div "Heartbeat Interval" at bounding box center [179, 250] width 200 height 12
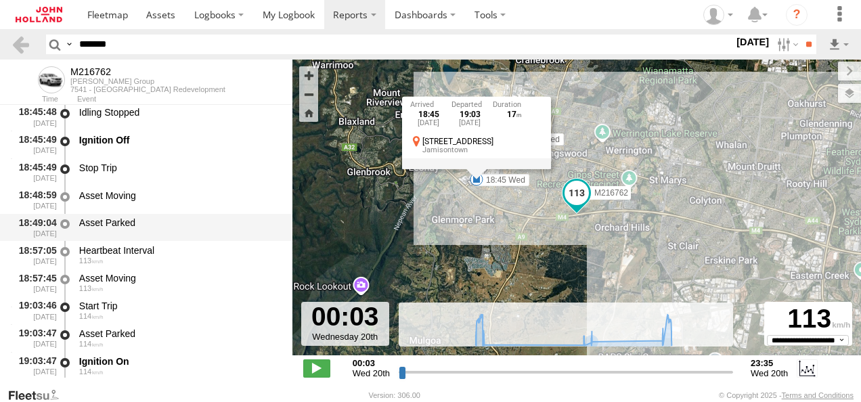
click at [165, 229] on div "Asset Parked" at bounding box center [179, 223] width 200 height 12
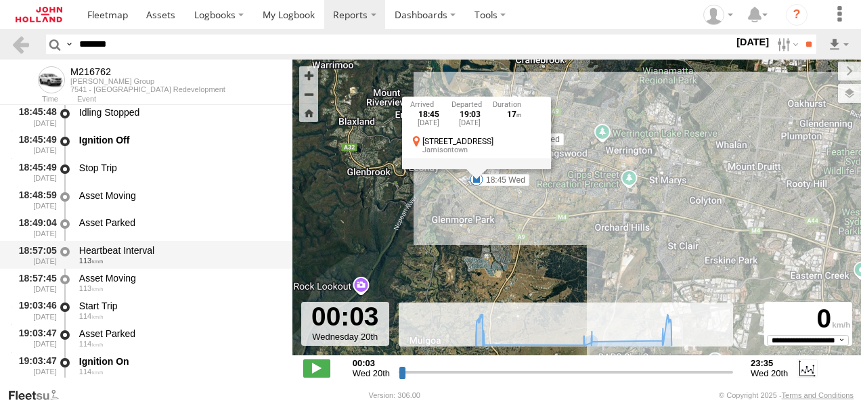
click at [173, 257] on div "Heartbeat Interval" at bounding box center [179, 250] width 200 height 12
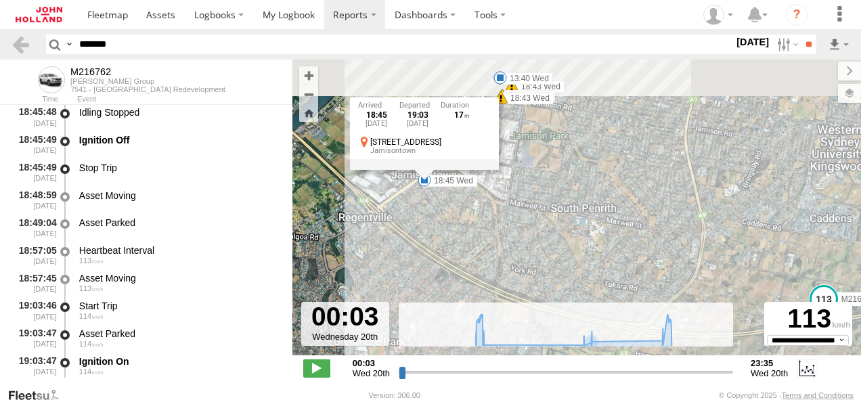
drag, startPoint x: 578, startPoint y: 131, endPoint x: 515, endPoint y: 249, distance: 134.5
click at [515, 249] on div "M216762 05:21 Wed 05:56 Wed 13:10 Wed 13:40 Wed 18:43 Wed 18:43 Wed 18:43 Wed 1…" at bounding box center [576, 215] width 569 height 310
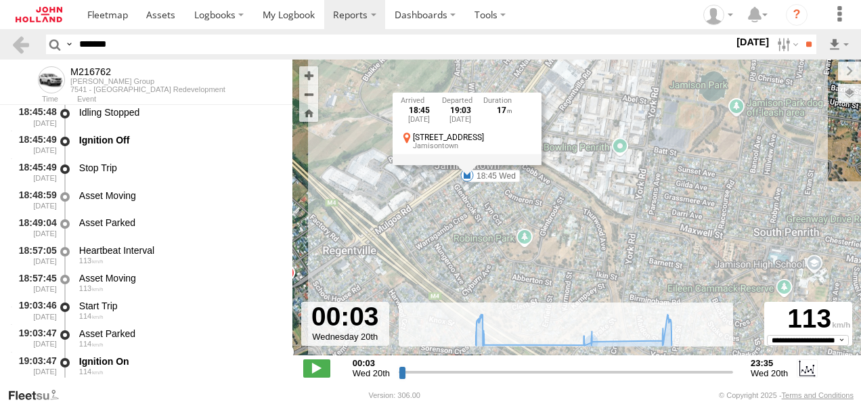
drag, startPoint x: 455, startPoint y: 223, endPoint x: 504, endPoint y: 191, distance: 58.2
click at [504, 191] on div "M216762 05:21 Wed 05:56 Wed 13:10 Wed 13:40 Wed 18:43 Wed 18:43 Wed 18:43 Wed 1…" at bounding box center [576, 215] width 569 height 310
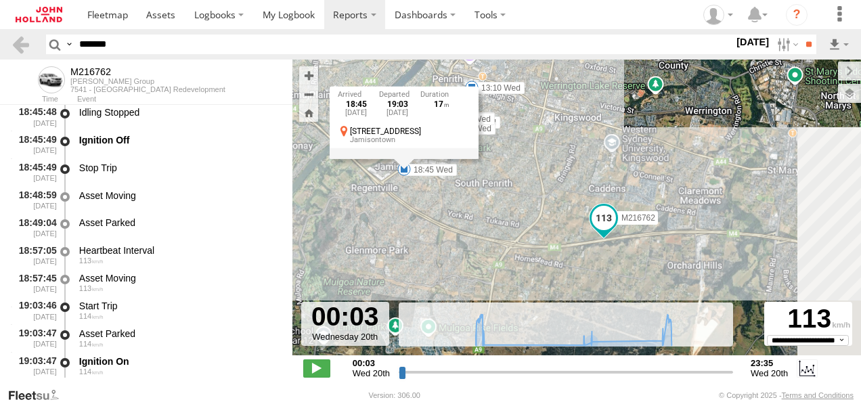
drag, startPoint x: 617, startPoint y: 254, endPoint x: 469, endPoint y: 227, distance: 150.6
click at [516, 233] on div "M216762 05:21 Wed 05:56 Wed 13:10 Wed 13:40 Wed 18:43 Wed 18:43 Wed 18:43 Wed 1…" at bounding box center [576, 215] width 569 height 310
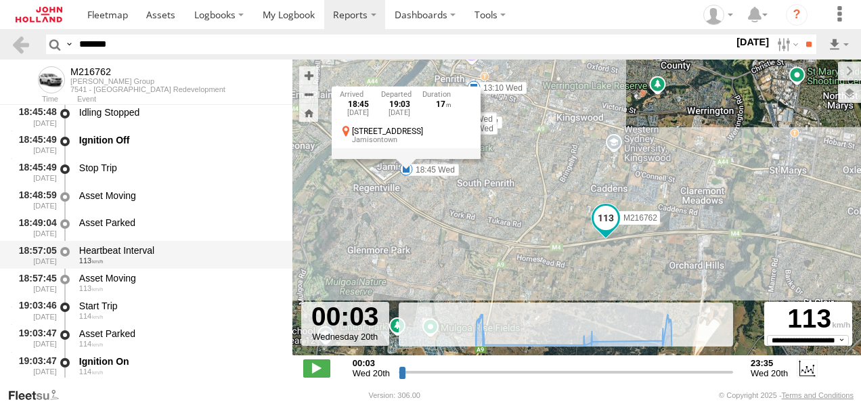
click at [164, 263] on div "113" at bounding box center [179, 261] width 200 height 8
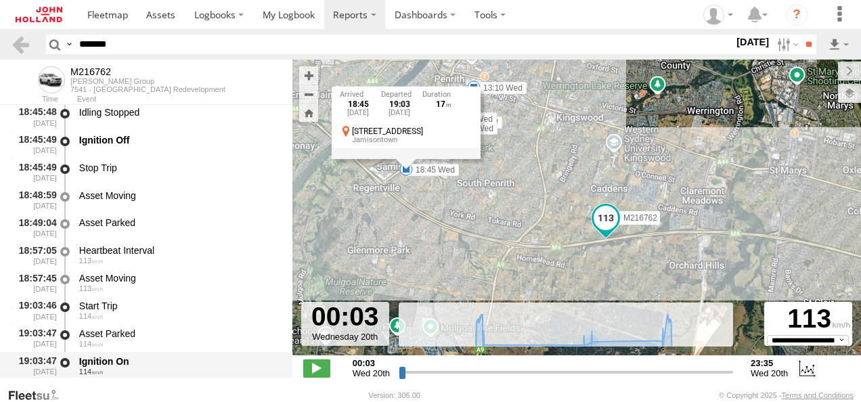
click at [188, 360] on div "Ignition On" at bounding box center [179, 361] width 200 height 12
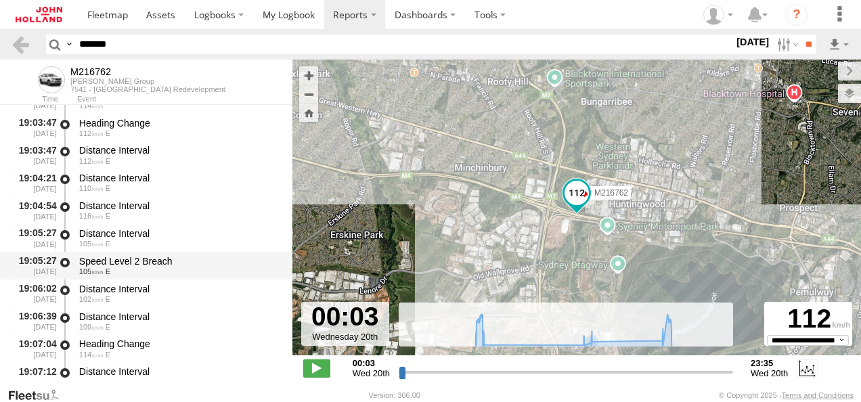
scroll to position [10761, 0]
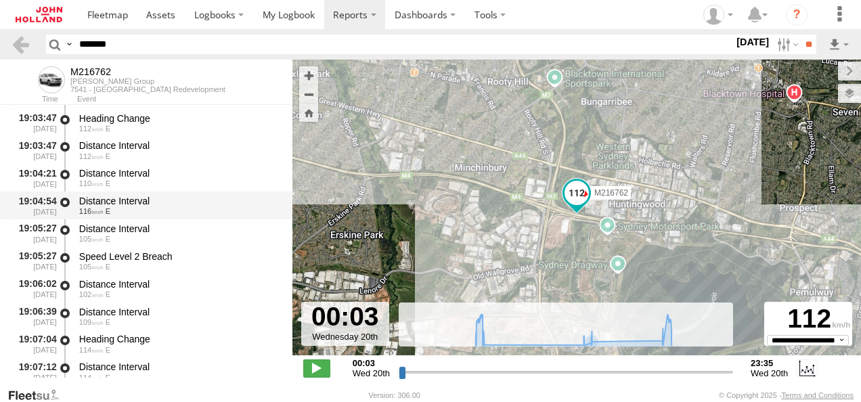
click at [206, 209] on div "116 E" at bounding box center [179, 211] width 200 height 8
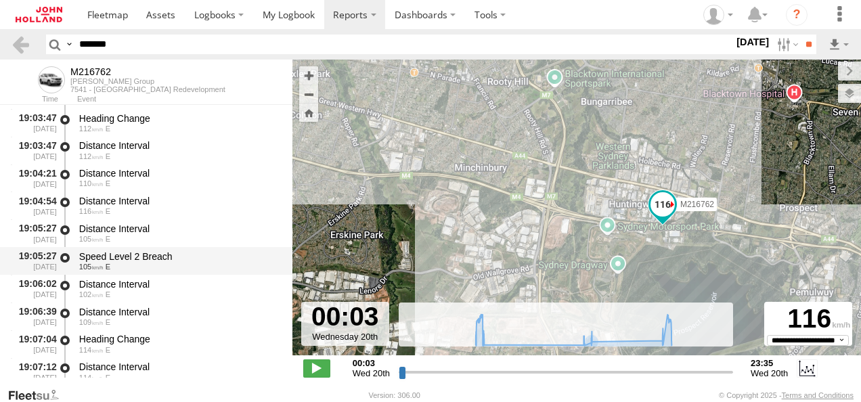
click at [202, 259] on div "Speed Level 2 Breach" at bounding box center [179, 256] width 200 height 12
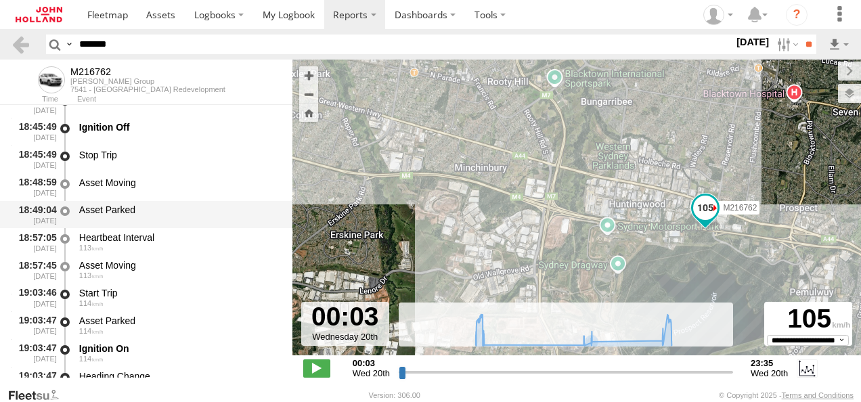
scroll to position [10490, 0]
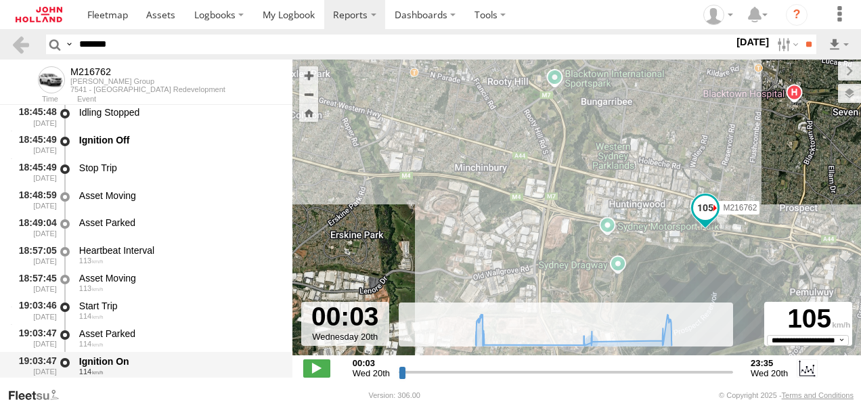
click at [190, 355] on div "Ignition On 114" at bounding box center [179, 365] width 204 height 25
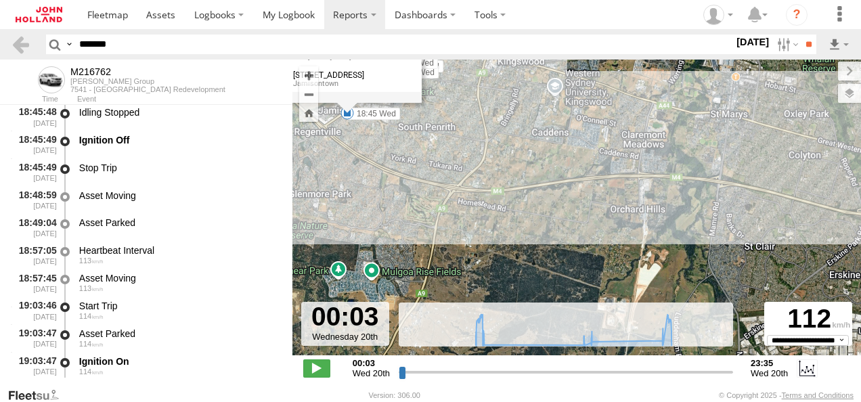
drag, startPoint x: 376, startPoint y: 226, endPoint x: 862, endPoint y: 265, distance: 487.6
click at [860, 265] on html at bounding box center [430, 201] width 861 height 402
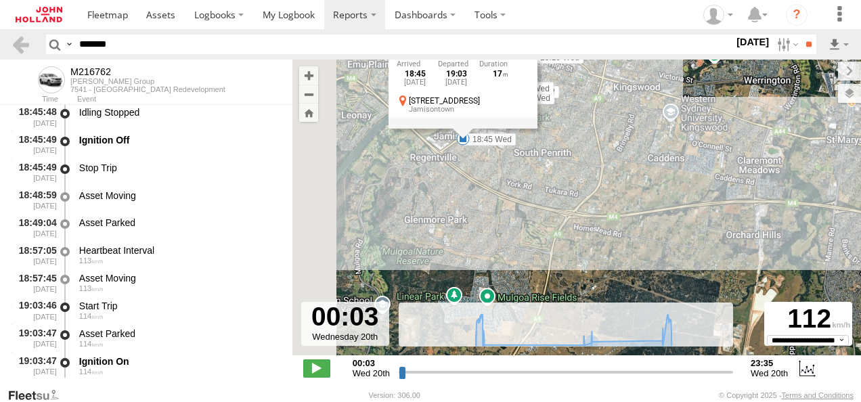
drag, startPoint x: 525, startPoint y: 252, endPoint x: 595, endPoint y: 276, distance: 73.6
click at [595, 276] on div "M216762 05:21 Wed 05:56 Wed 13:10 Wed 13:40 Wed 18:43 Wed 18:43 Wed 18:43 Wed 1…" at bounding box center [576, 215] width 569 height 310
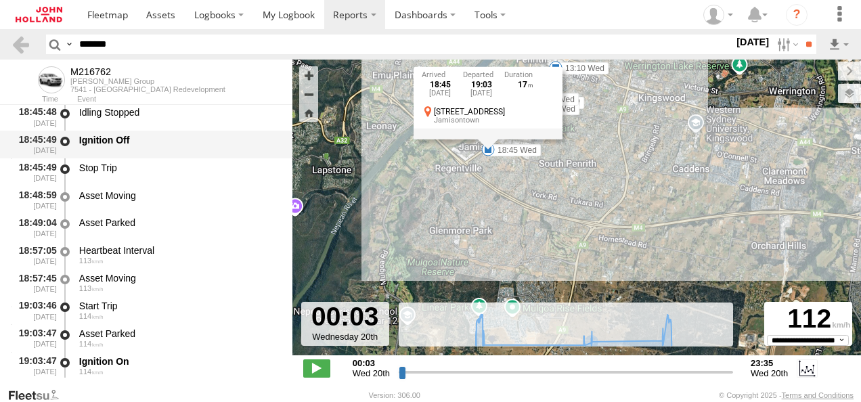
click at [147, 136] on div "Ignition Off" at bounding box center [179, 140] width 200 height 12
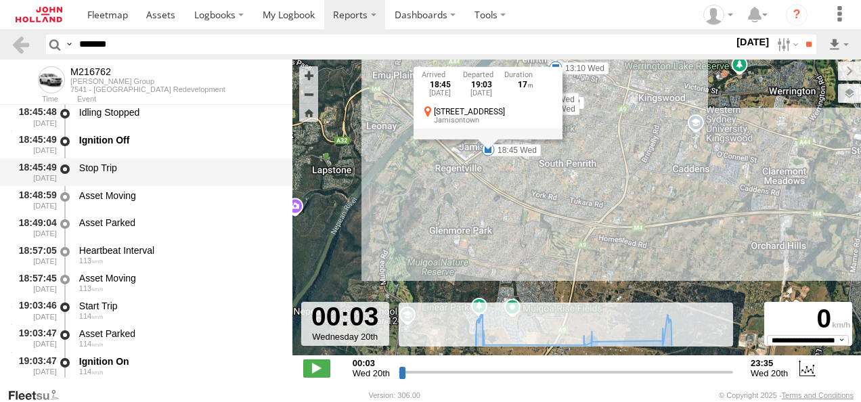
click at [186, 171] on div "Stop Trip" at bounding box center [179, 168] width 200 height 12
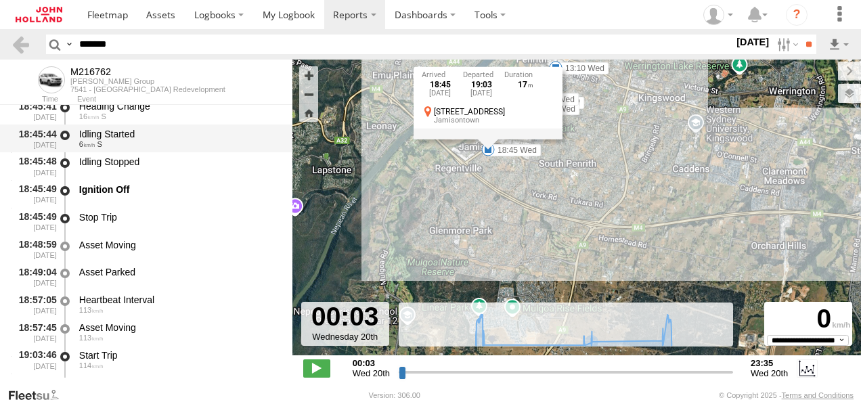
scroll to position [10422, 0]
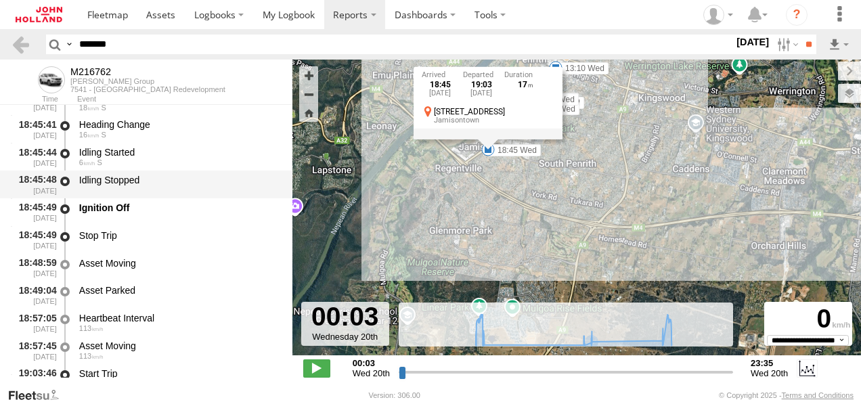
click at [177, 185] on div "Idling Stopped" at bounding box center [179, 180] width 200 height 12
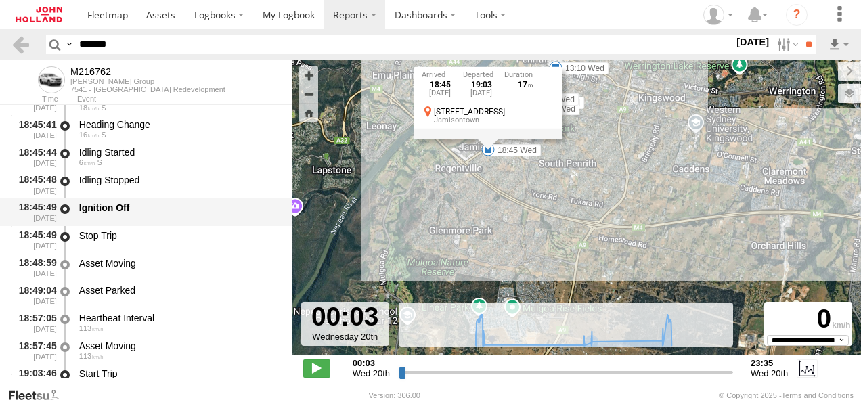
scroll to position [10355, 0]
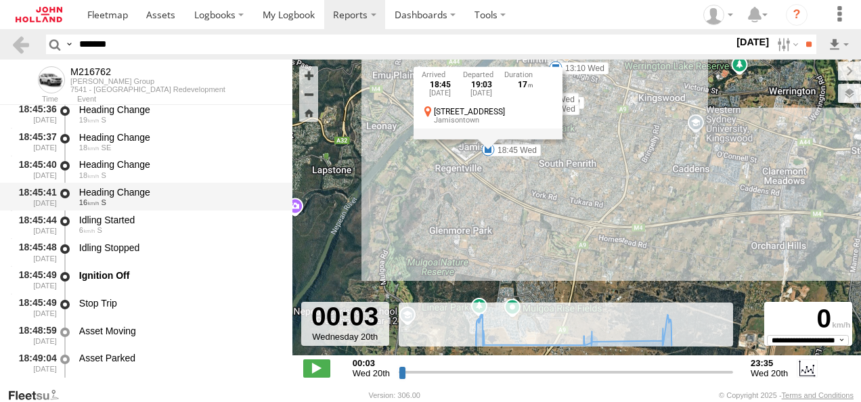
click at [183, 206] on div "16 S" at bounding box center [179, 202] width 200 height 8
drag, startPoint x: 191, startPoint y: 171, endPoint x: 178, endPoint y: 194, distance: 26.4
click at [190, 171] on div "Heading Change" at bounding box center [179, 164] width 200 height 12
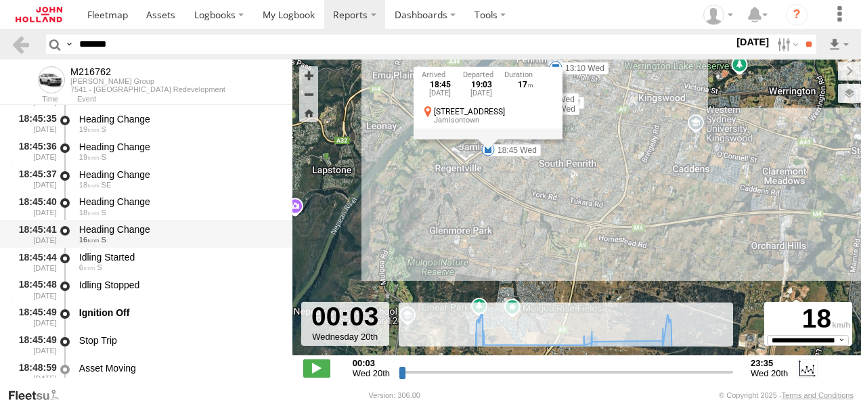
scroll to position [10287, 0]
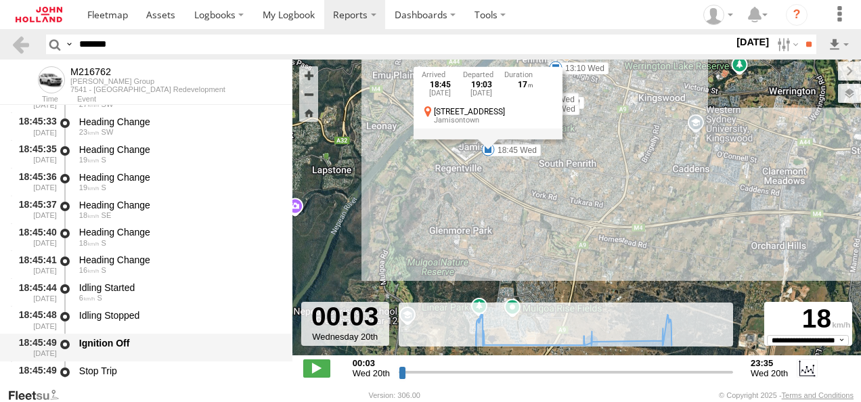
click at [188, 349] on div "Ignition Off" at bounding box center [179, 343] width 200 height 12
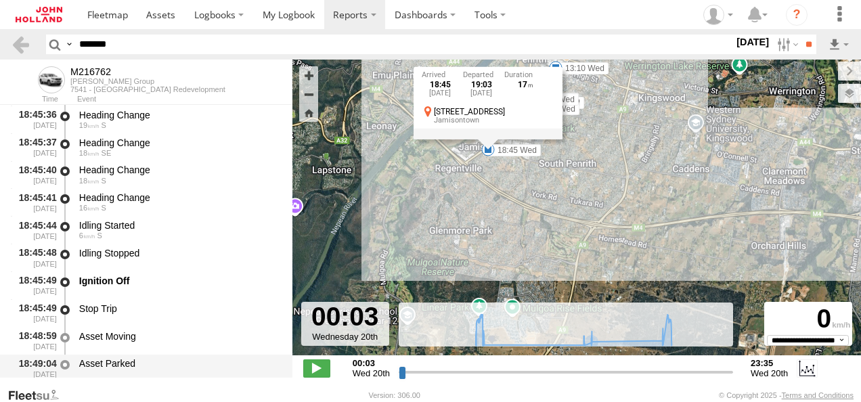
scroll to position [10422, 0]
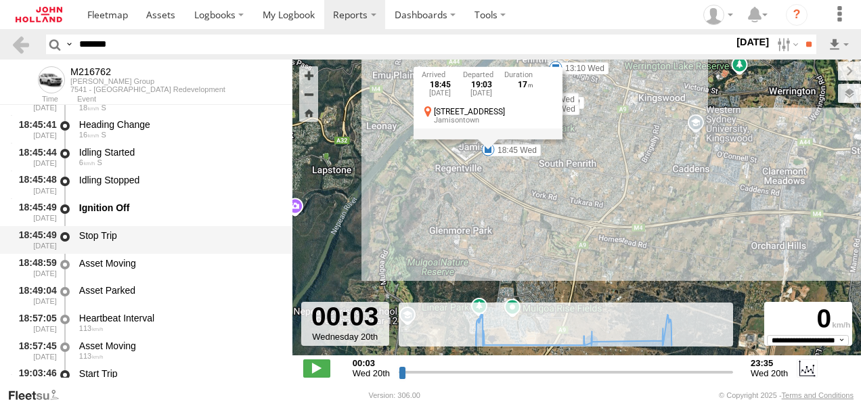
click at [186, 244] on div "Stop Trip" at bounding box center [179, 239] width 204 height 25
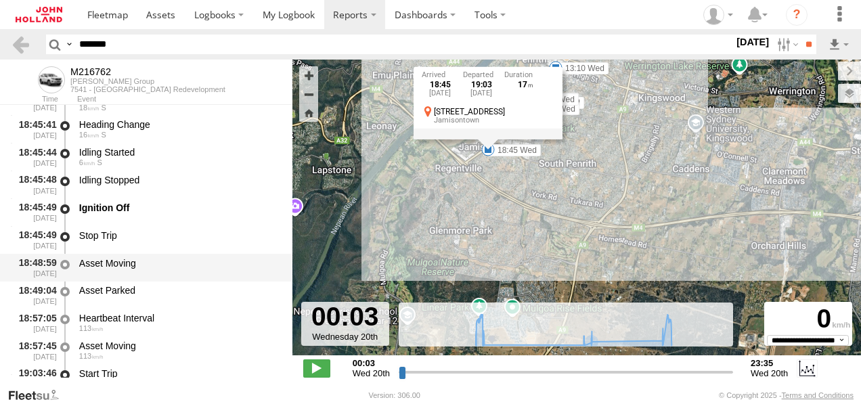
click at [192, 275] on div "Asset Moving" at bounding box center [179, 267] width 204 height 25
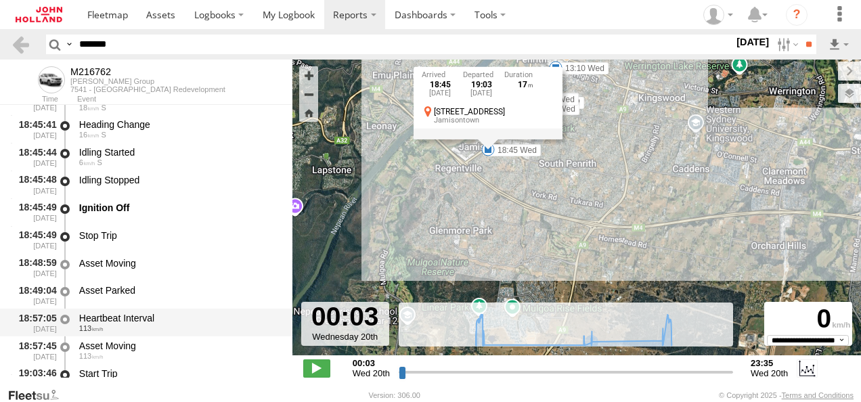
click at [203, 329] on div "113" at bounding box center [179, 328] width 200 height 8
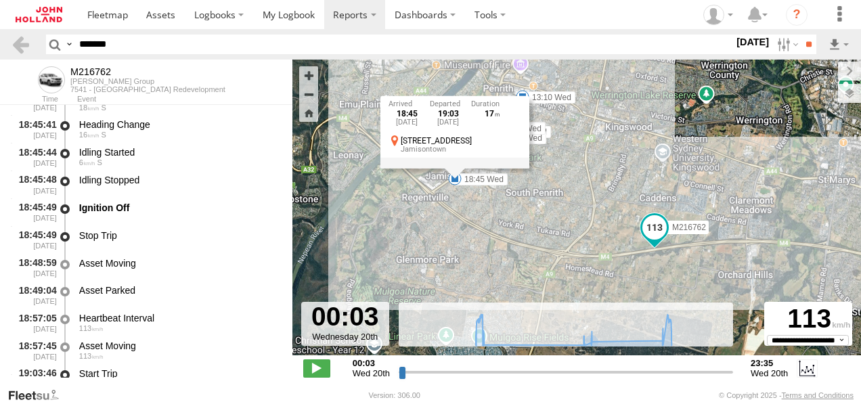
drag, startPoint x: 492, startPoint y: 255, endPoint x: 467, endPoint y: 274, distance: 30.9
click at [467, 274] on div "M216762 05:21 Wed 05:56 Wed 13:10 Wed 13:40 Wed 18:43 Wed 18:43 Wed 18:43 Wed 1…" at bounding box center [576, 215] width 569 height 310
